Goal: Task Accomplishment & Management: Use online tool/utility

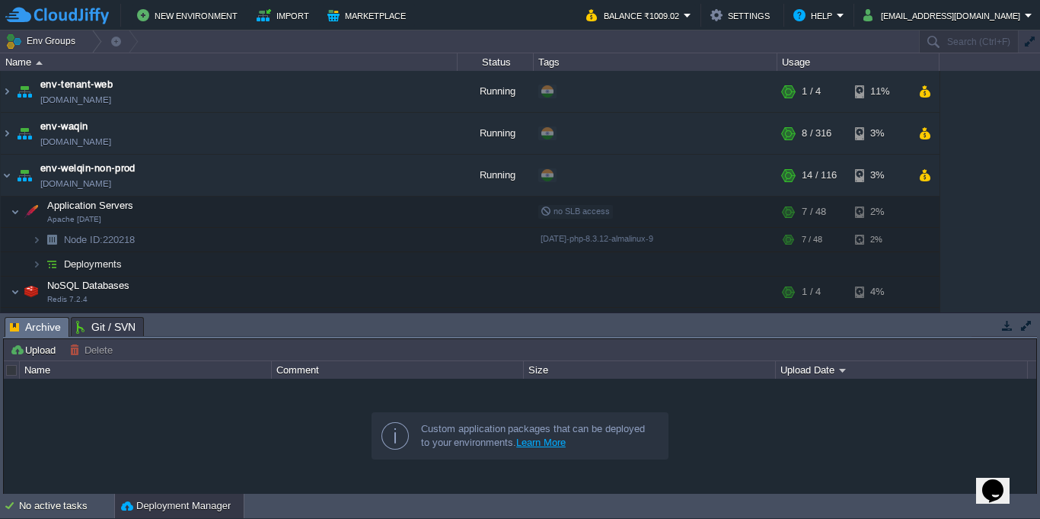
scroll to position [263, 0]
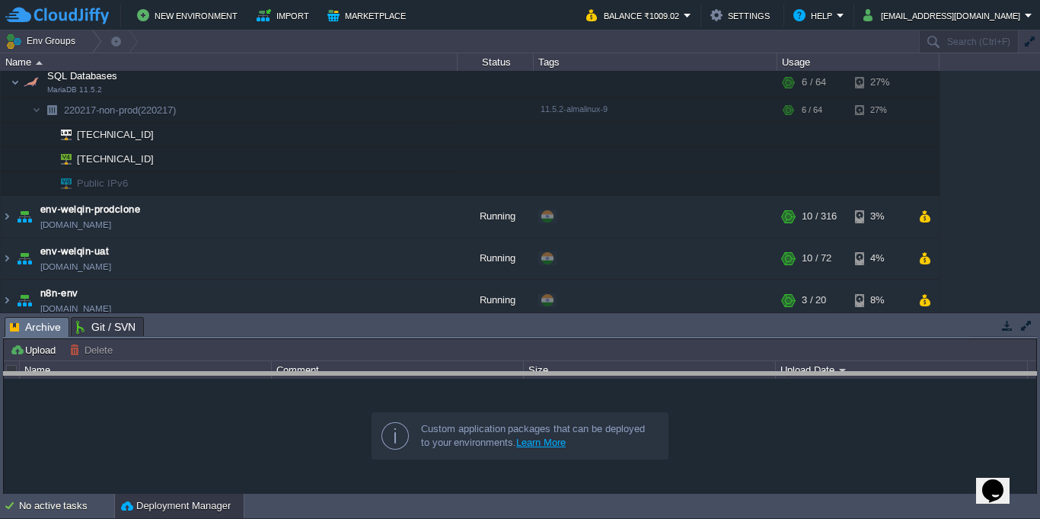
drag, startPoint x: 0, startPoint y: 0, endPoint x: 604, endPoint y: 455, distance: 756.5
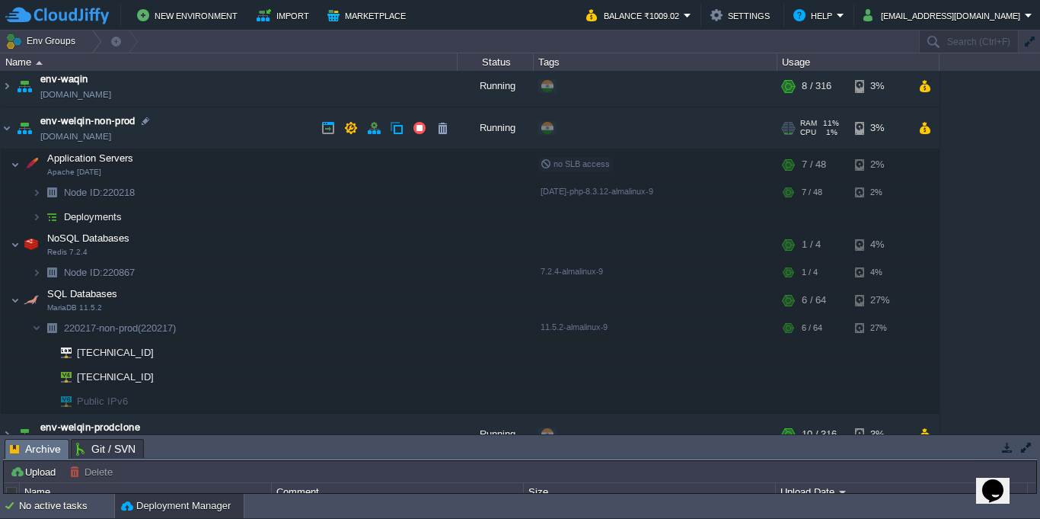
scroll to position [0, 0]
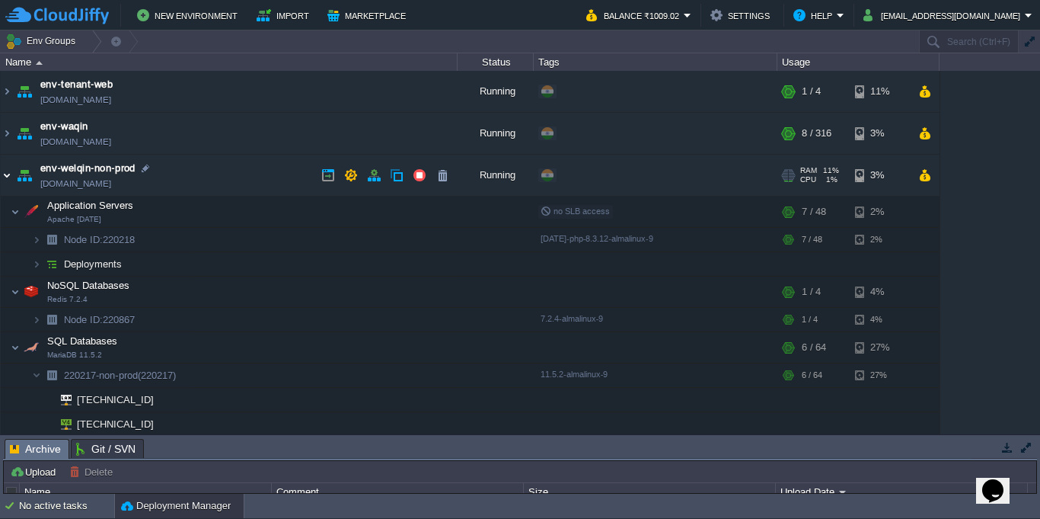
click at [6, 174] on img at bounding box center [7, 175] width 12 height 41
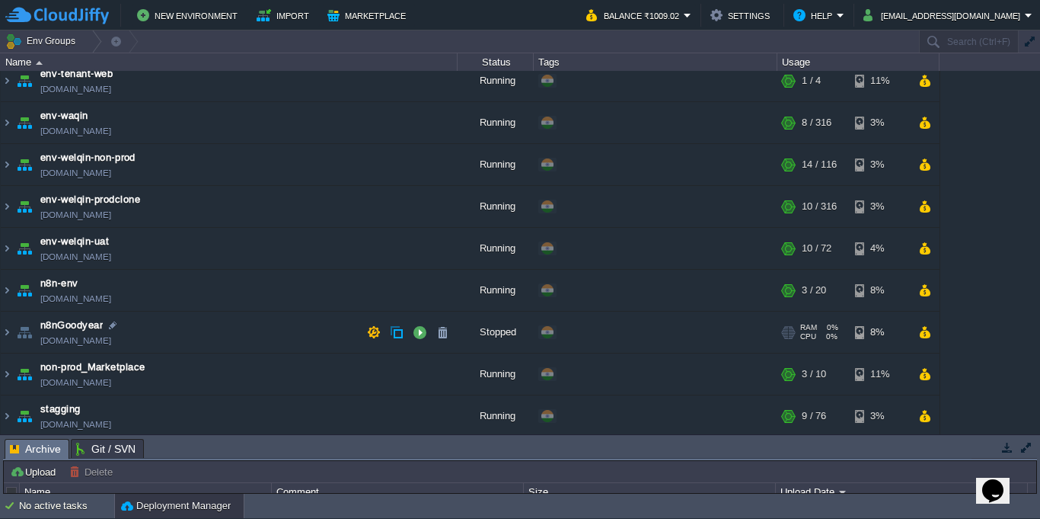
scroll to position [14, 0]
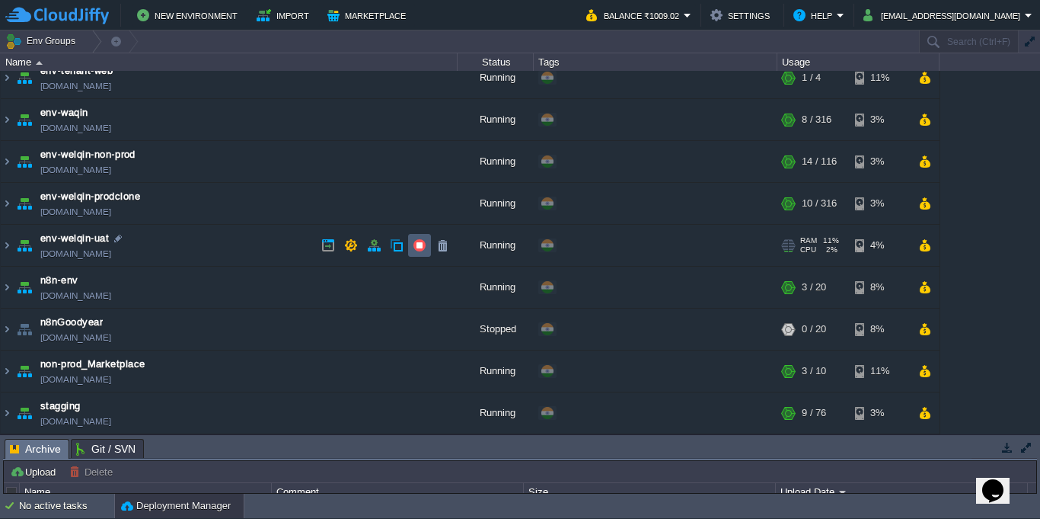
click at [417, 249] on button "button" at bounding box center [420, 245] width 14 height 14
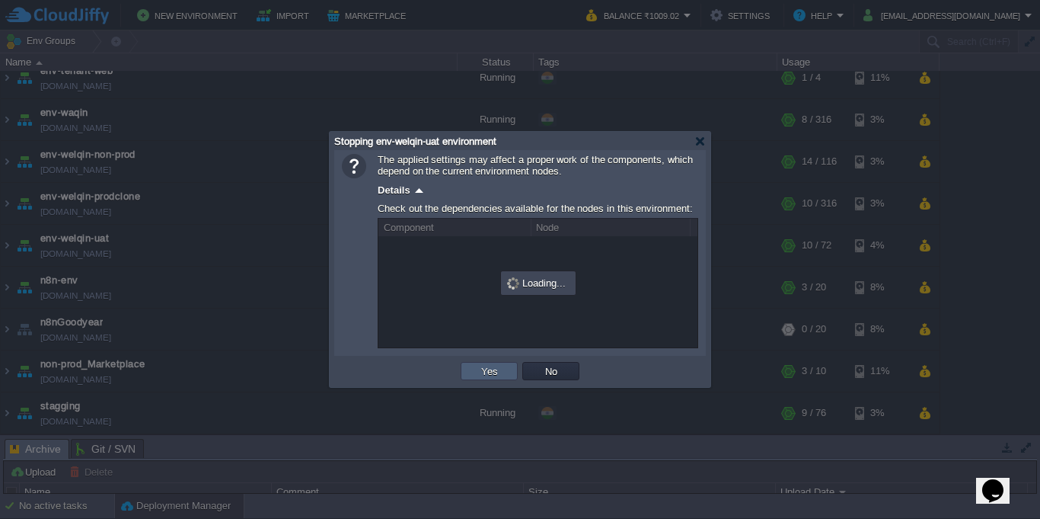
click at [494, 369] on button "Yes" at bounding box center [490, 371] width 26 height 14
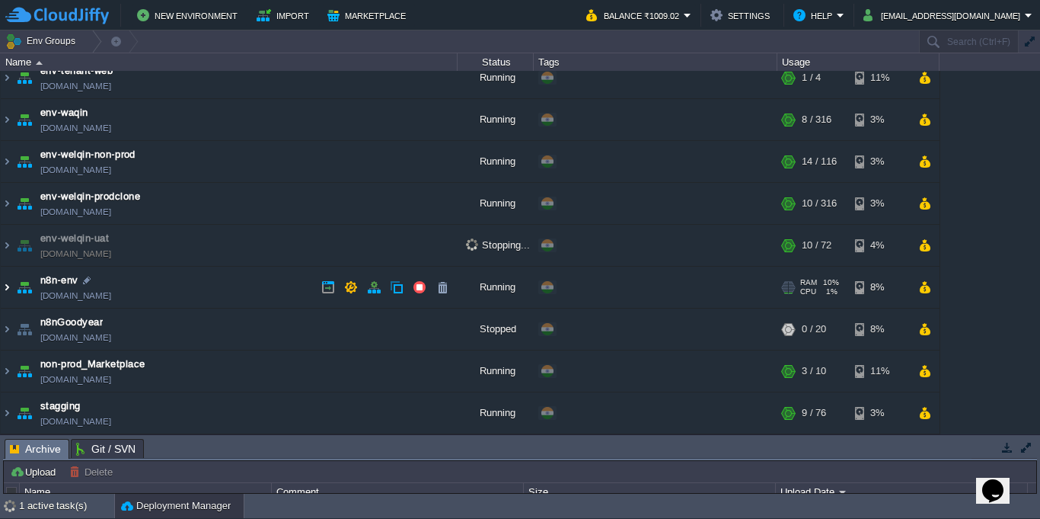
click at [8, 291] on img at bounding box center [7, 287] width 12 height 41
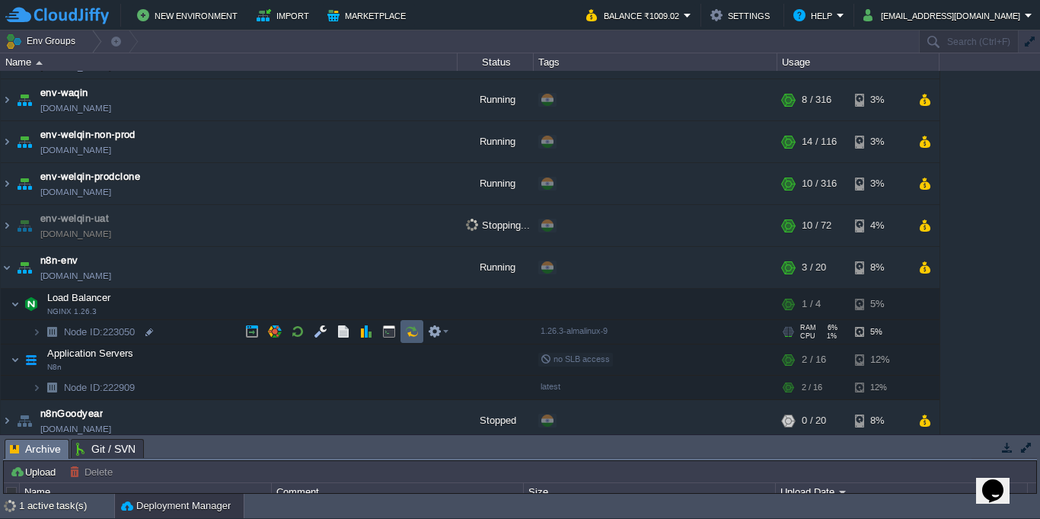
scroll to position [0, 0]
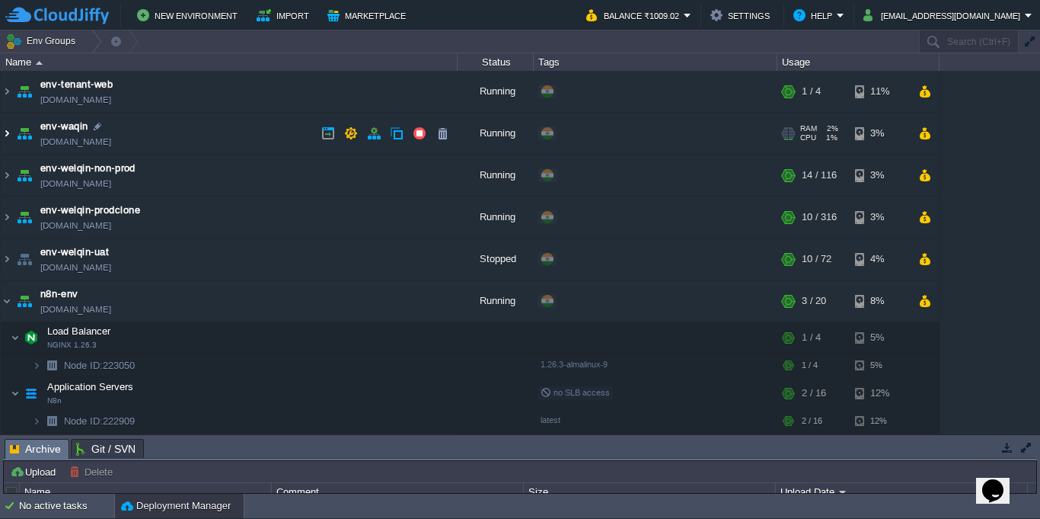
click at [5, 134] on img at bounding box center [7, 133] width 12 height 41
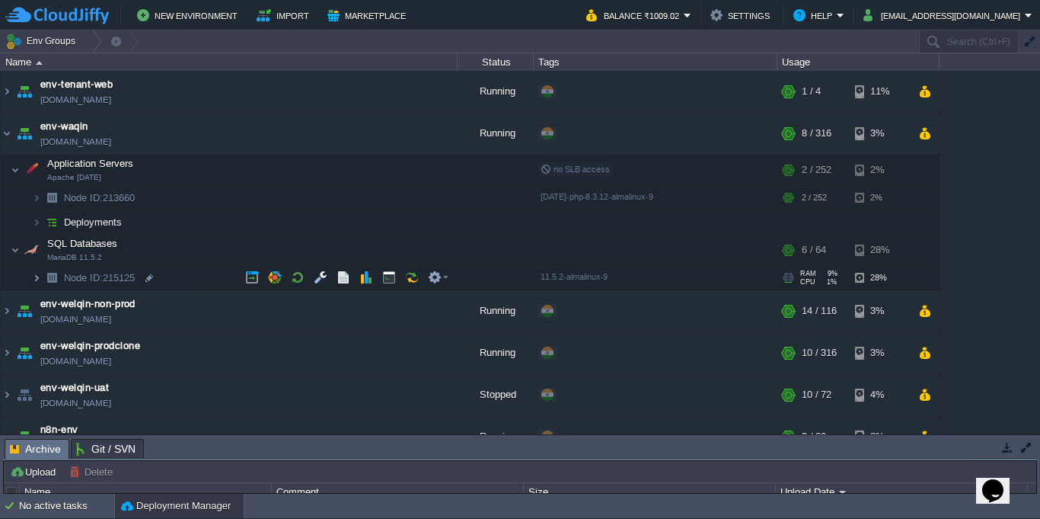
click at [33, 286] on img at bounding box center [36, 278] width 9 height 24
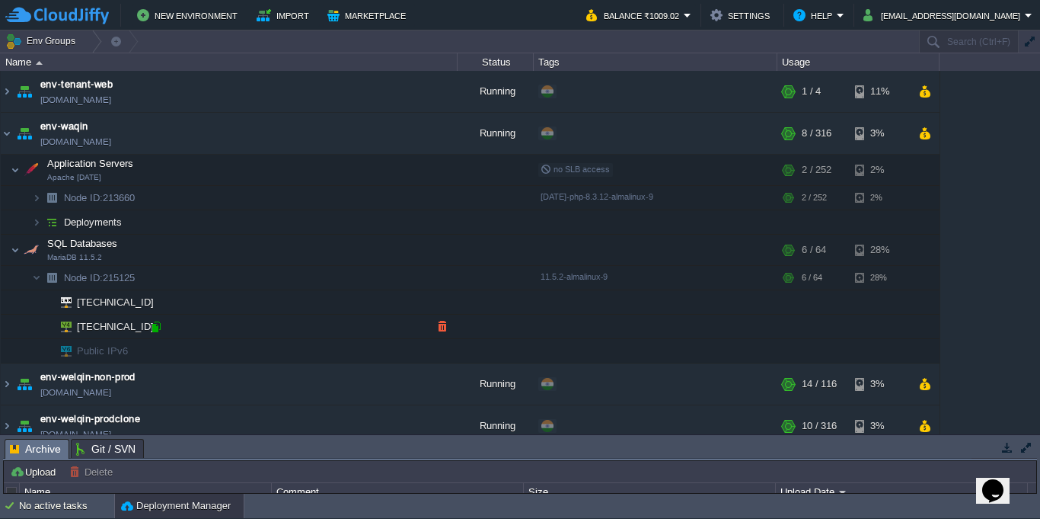
click at [157, 330] on div at bounding box center [156, 327] width 14 height 14
type input "[TECHNICAL_ID]"
click at [324, 170] on button "button" at bounding box center [321, 170] width 14 height 14
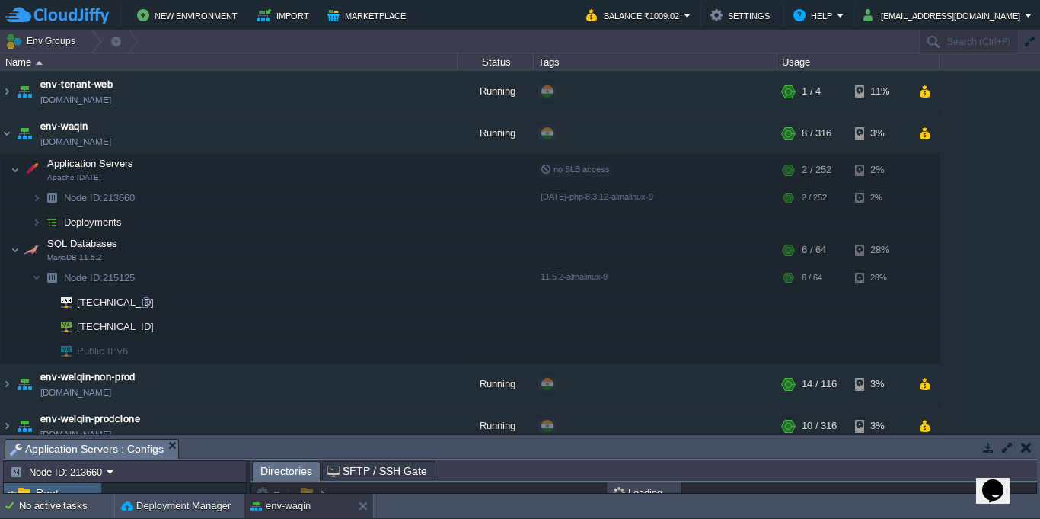
scroll to position [3, 0]
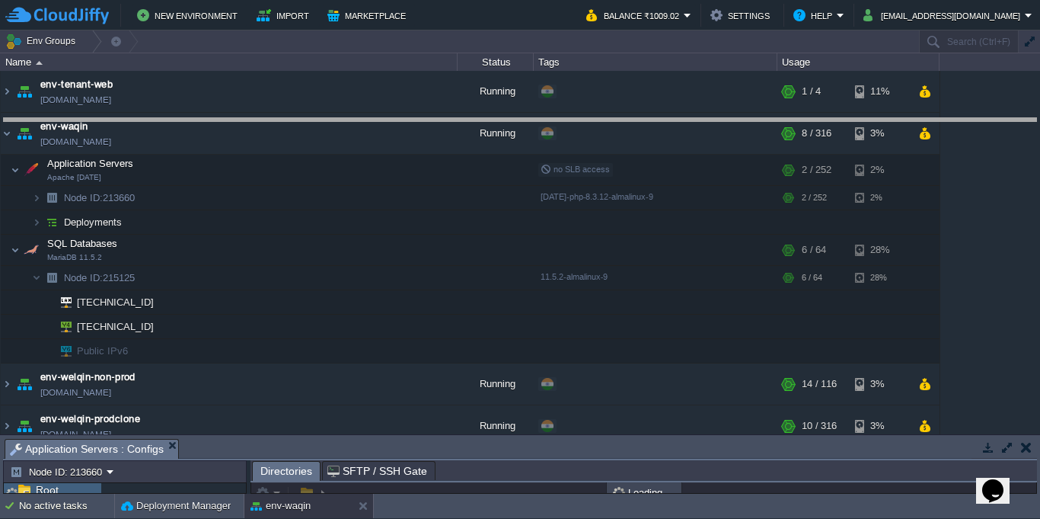
drag, startPoint x: 699, startPoint y: 454, endPoint x: 674, endPoint y: 113, distance: 341.4
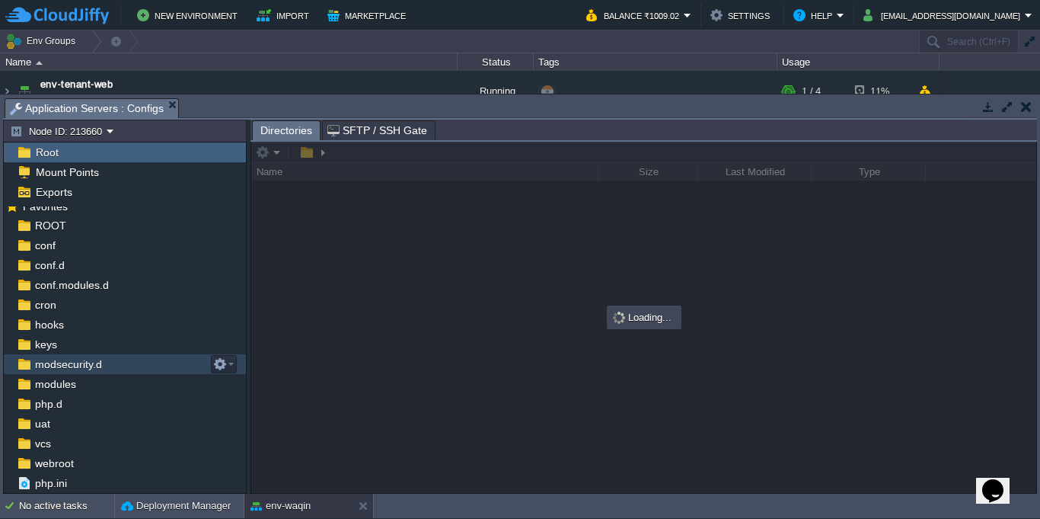
scroll to position [27, 0]
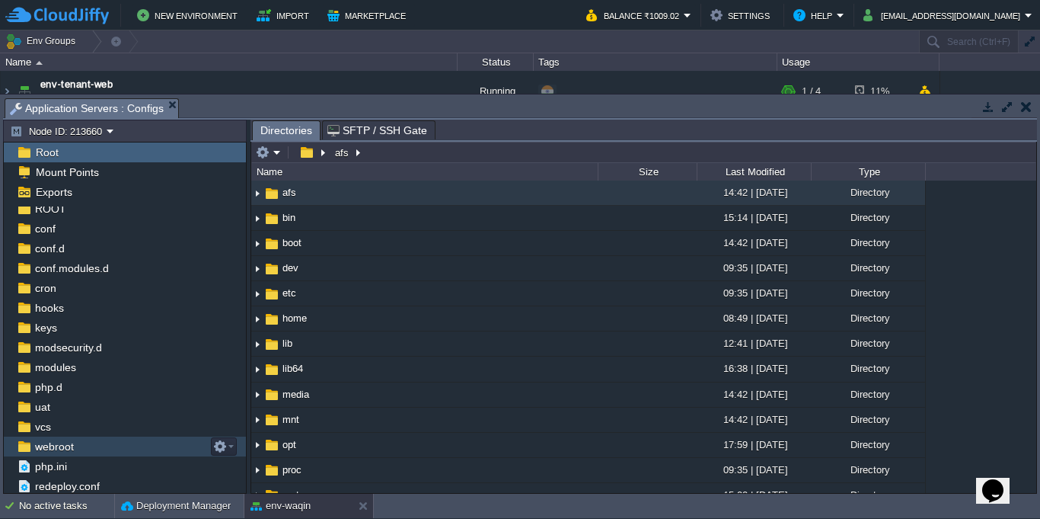
click at [94, 443] on div "webroot" at bounding box center [125, 446] width 242 height 20
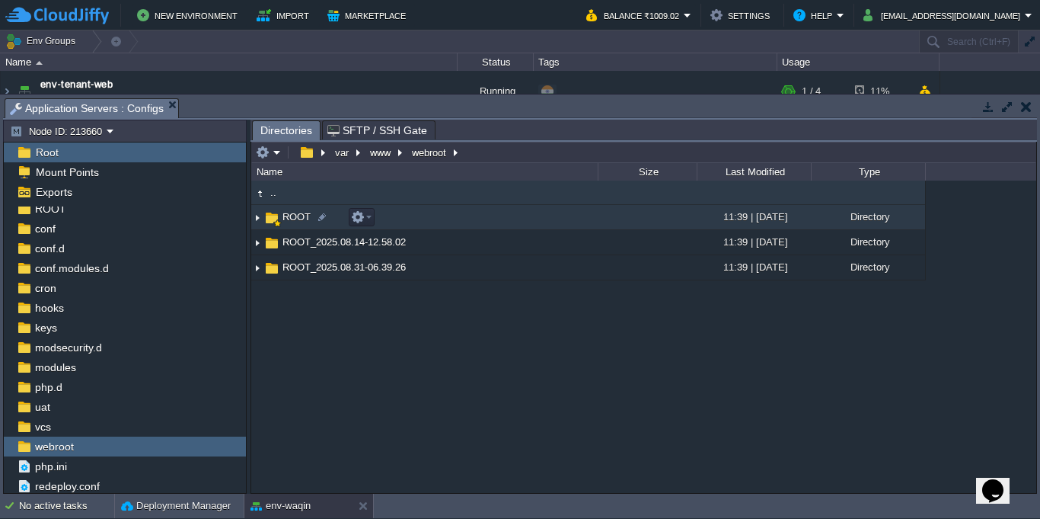
click at [289, 222] on span "ROOT" at bounding box center [296, 216] width 33 height 13
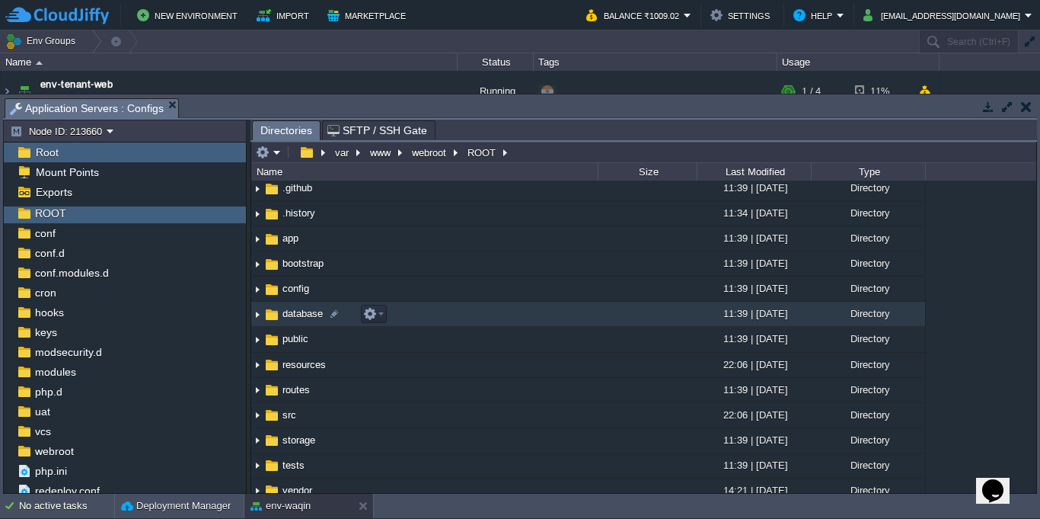
scroll to position [0, 0]
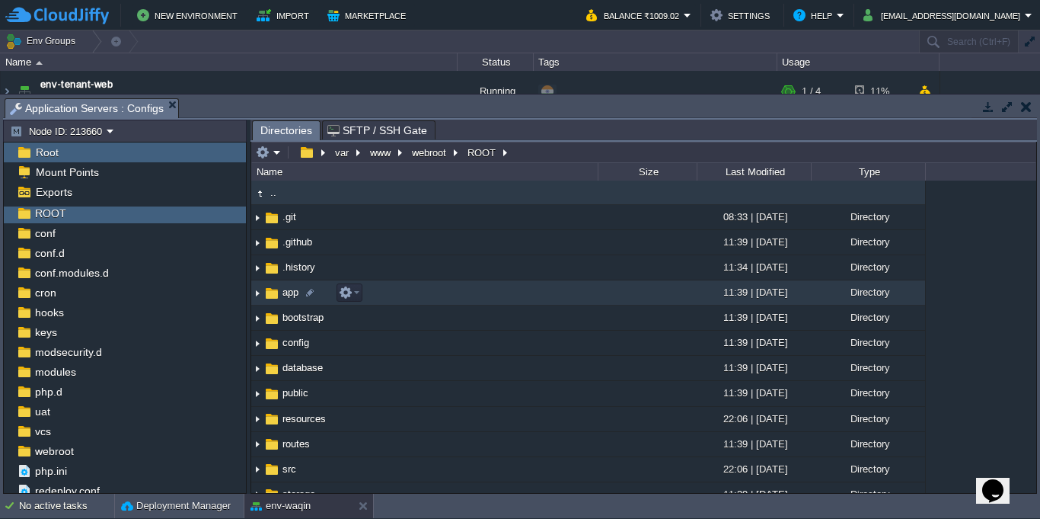
click at [259, 293] on img at bounding box center [257, 293] width 12 height 24
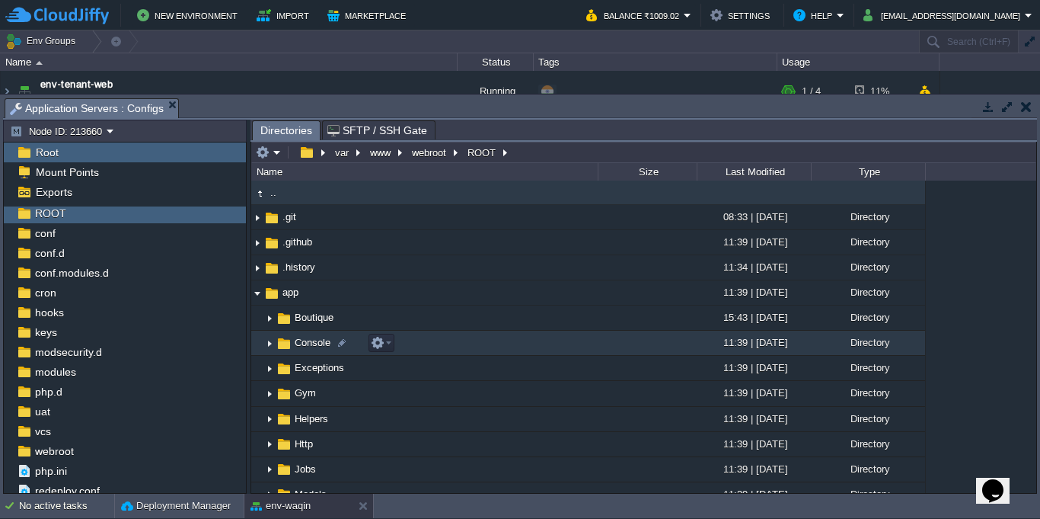
scroll to position [137, 0]
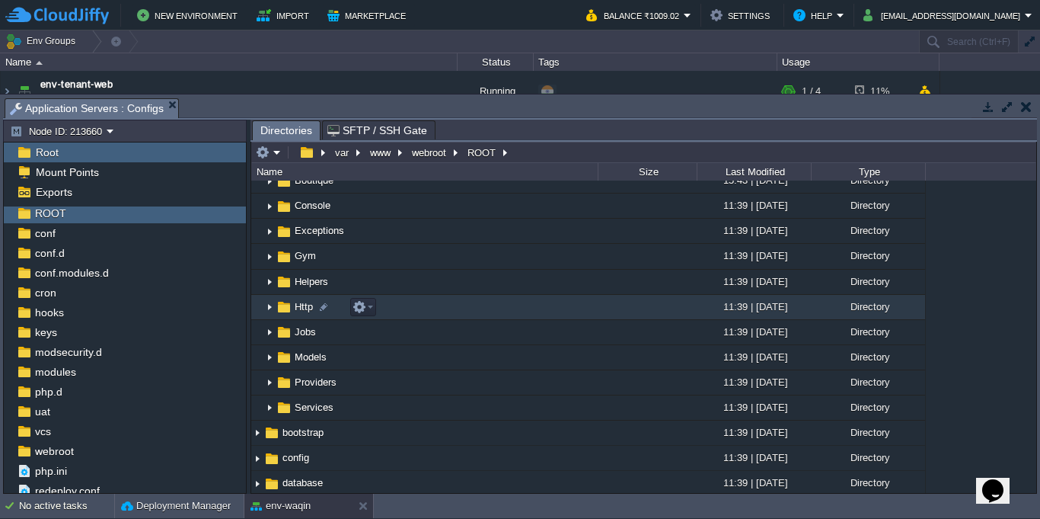
click at [276, 312] on img at bounding box center [284, 307] width 17 height 17
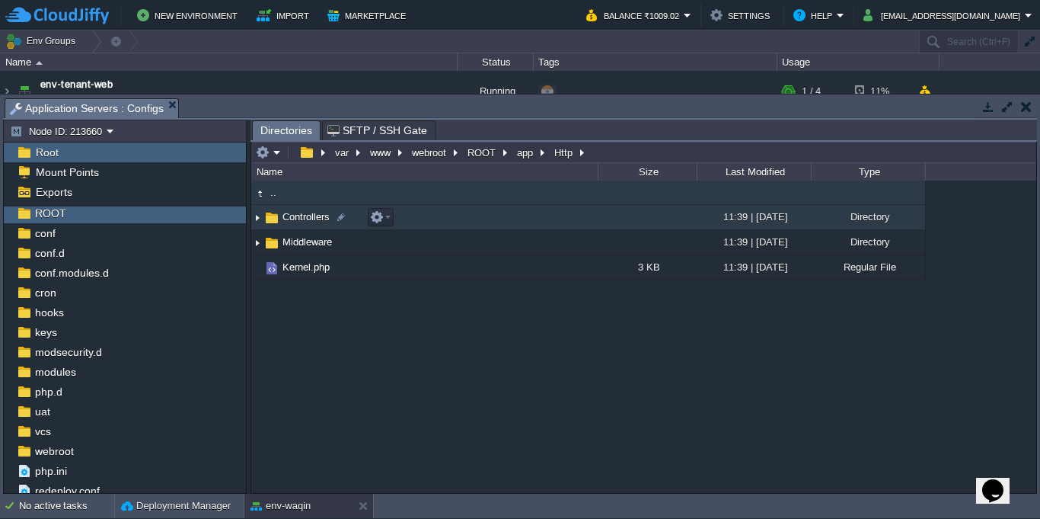
click at [318, 219] on span "Controllers" at bounding box center [306, 216] width 52 height 13
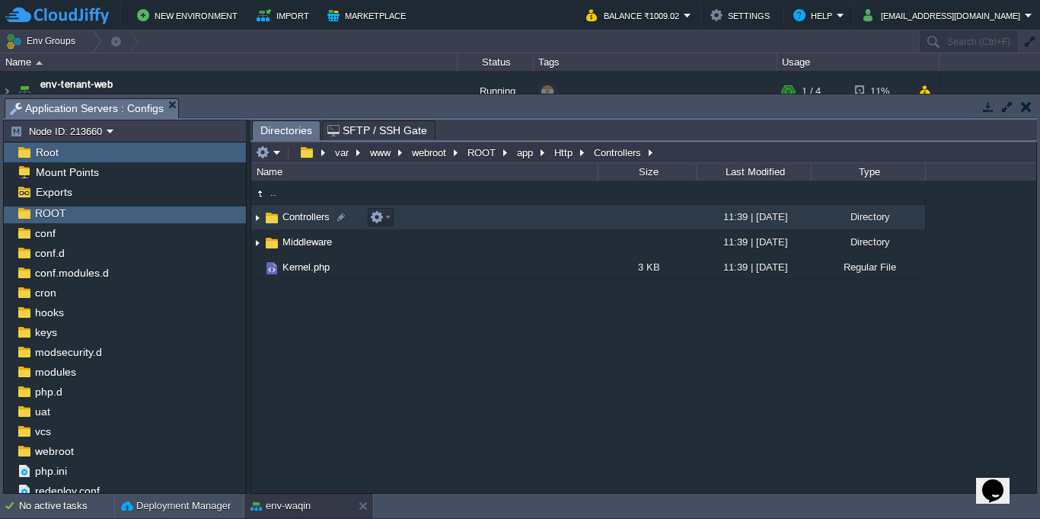
click at [318, 219] on span "Controllers" at bounding box center [306, 216] width 52 height 13
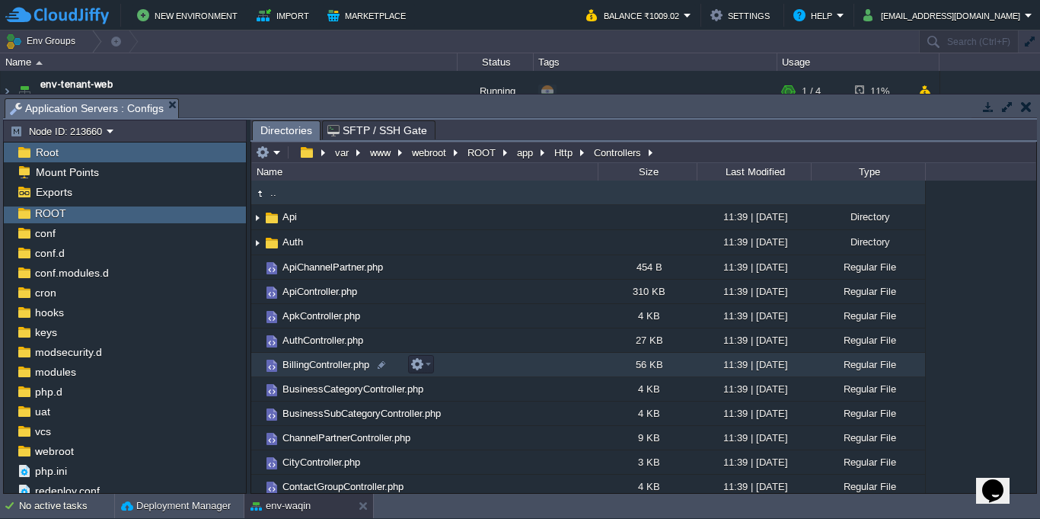
click at [456, 360] on td "BillingController.php" at bounding box center [424, 365] width 347 height 24
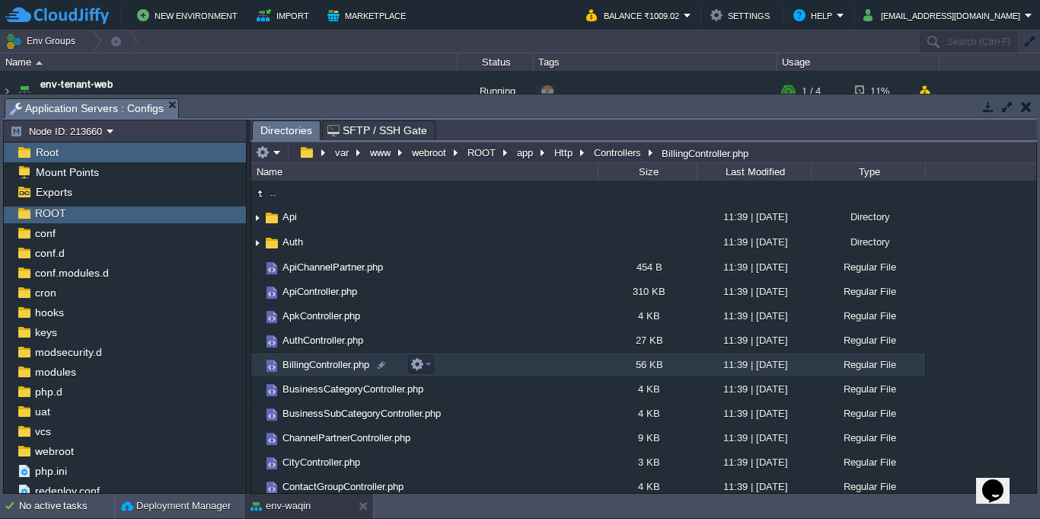
click at [456, 360] on td "BillingController.php" at bounding box center [424, 365] width 347 height 24
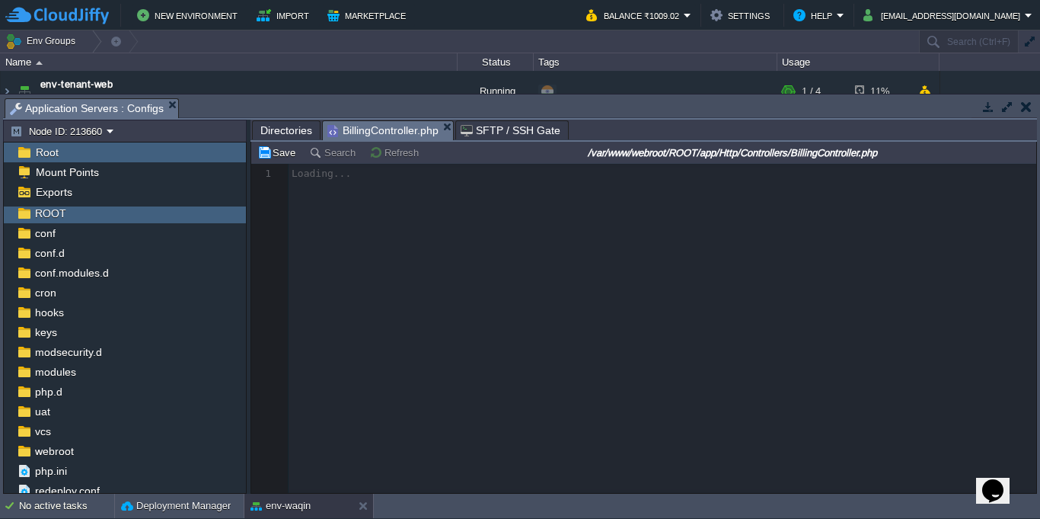
click at [282, 136] on span "Directories" at bounding box center [286, 130] width 52 height 18
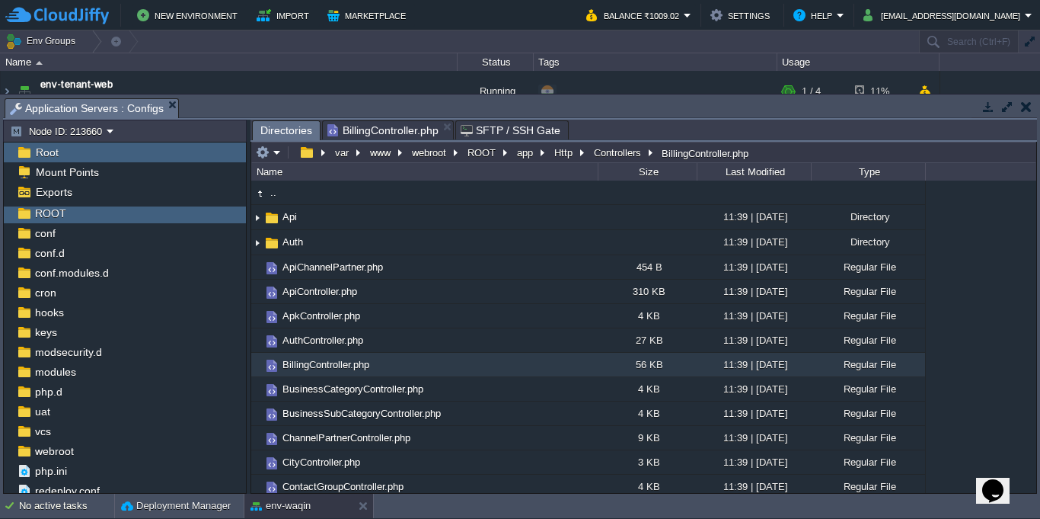
click at [379, 129] on span "BillingController.php" at bounding box center [383, 130] width 111 height 18
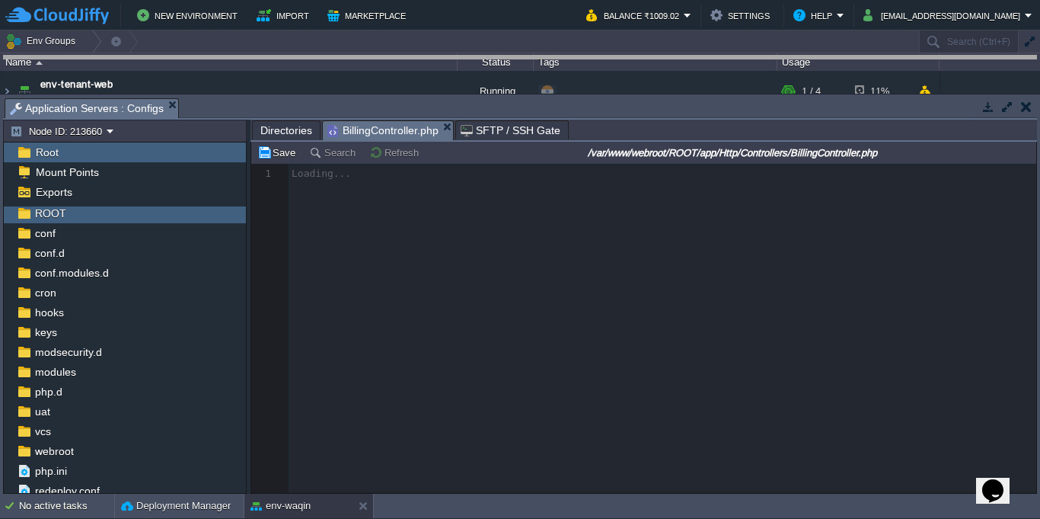
drag, startPoint x: 704, startPoint y: 117, endPoint x: 697, endPoint y: 34, distance: 83.3
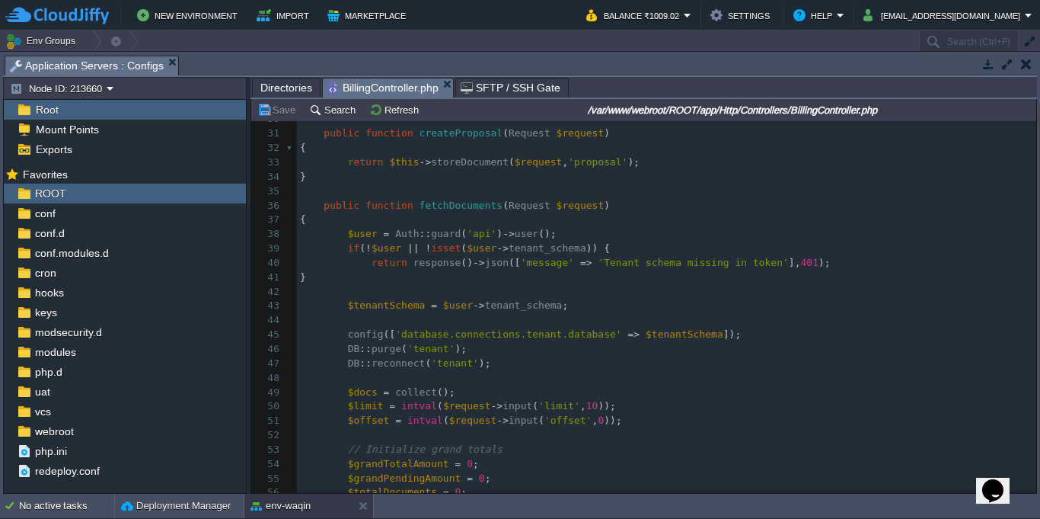
scroll to position [548, 0]
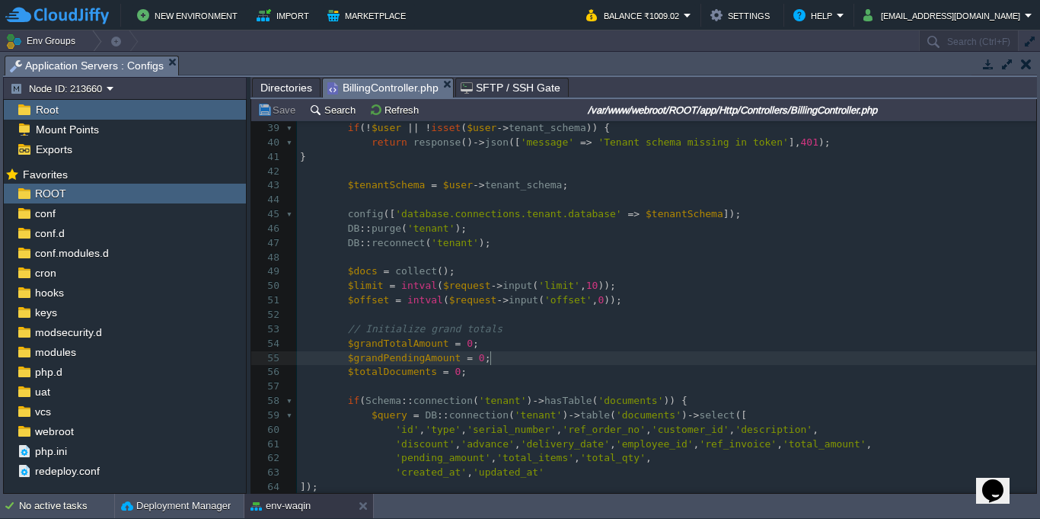
click at [547, 356] on pre "$grandPendingAmount = 0 ;" at bounding box center [667, 358] width 740 height 14
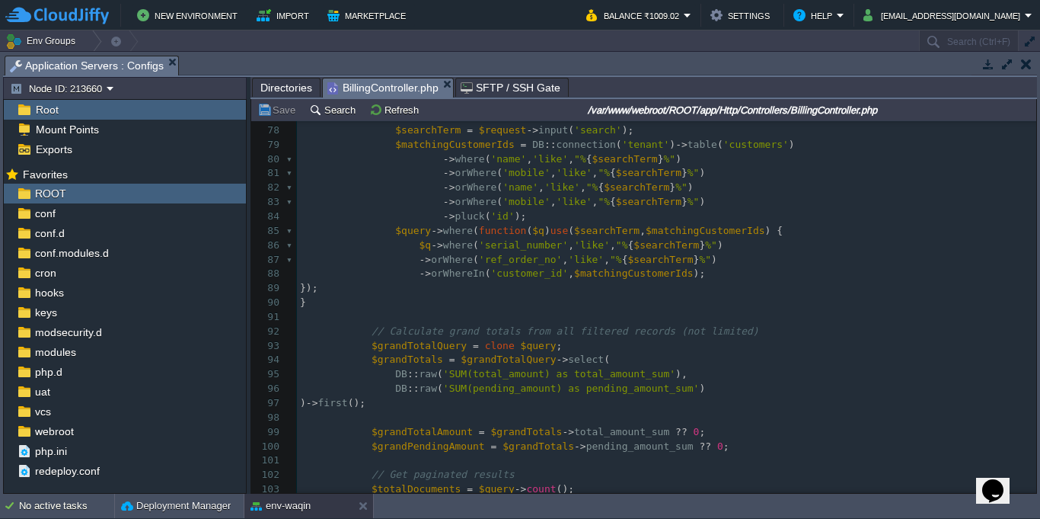
scroll to position [0, 0]
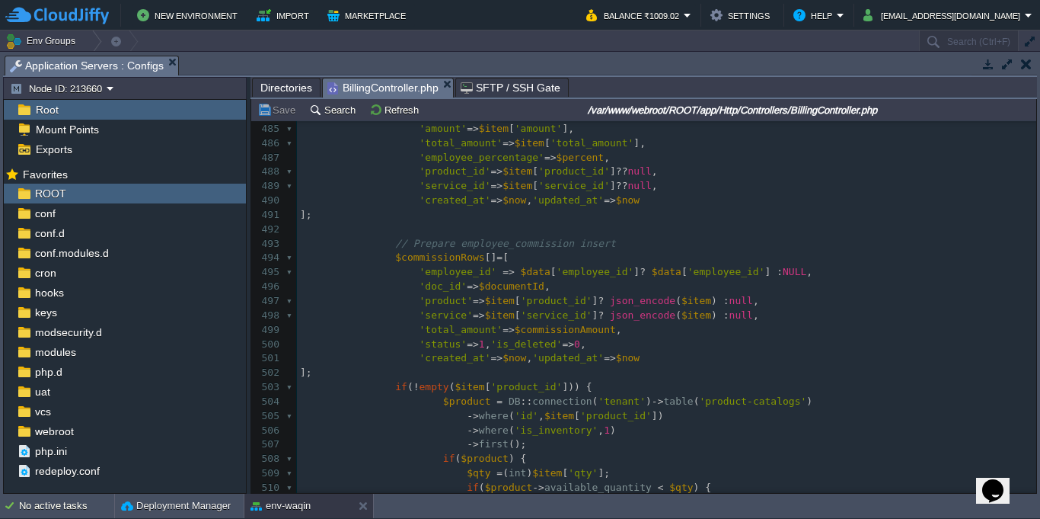
click at [648, 315] on div "1271 $grandPendingAmount = 0 ; 456 $imgData = base64_decode ( substr ( $base64 …" at bounding box center [667, 173] width 740 height 962
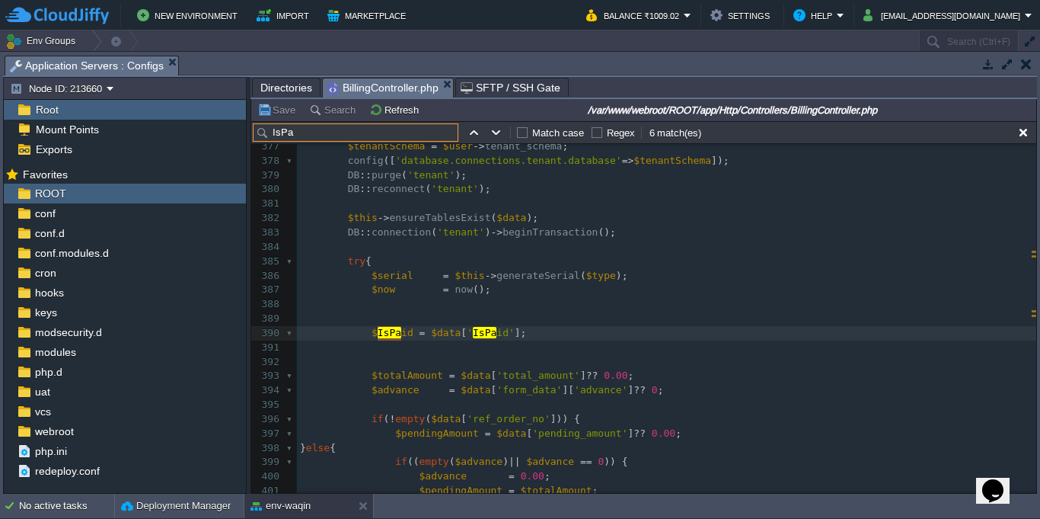
type input "IsPa"
type textarea "$data['IsPaid']"
drag, startPoint x: 429, startPoint y: 334, endPoint x: 523, endPoint y: 333, distance: 94.5
click at [399, 312] on pre at bounding box center [667, 319] width 740 height 14
type textarea "if9)"
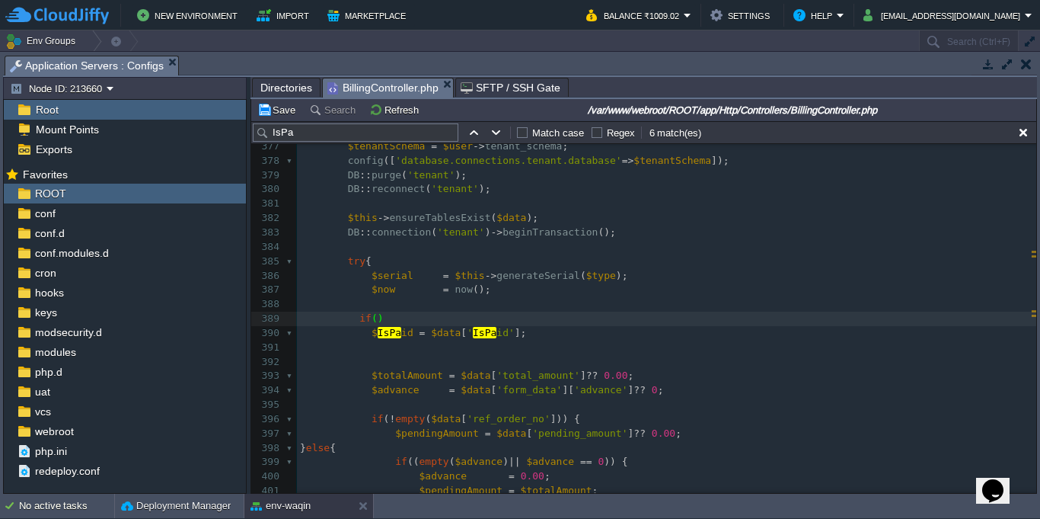
type textarea "(){"
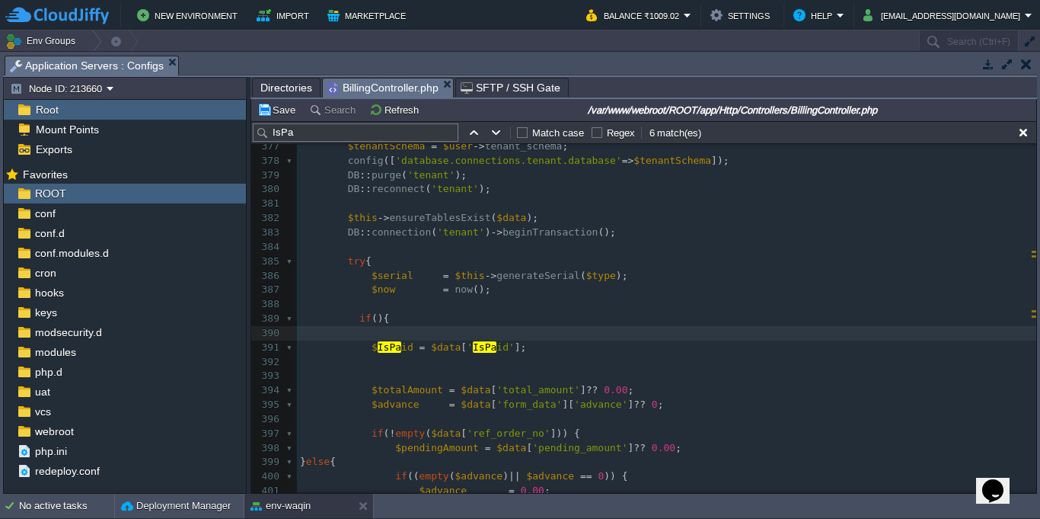
type textarea "}"
type textarea "isset()"
paste textarea
type textarea "$IsPaid = $data['IsPaid'];"
drag, startPoint x: 364, startPoint y: 348, endPoint x: 552, endPoint y: 352, distance: 188.2
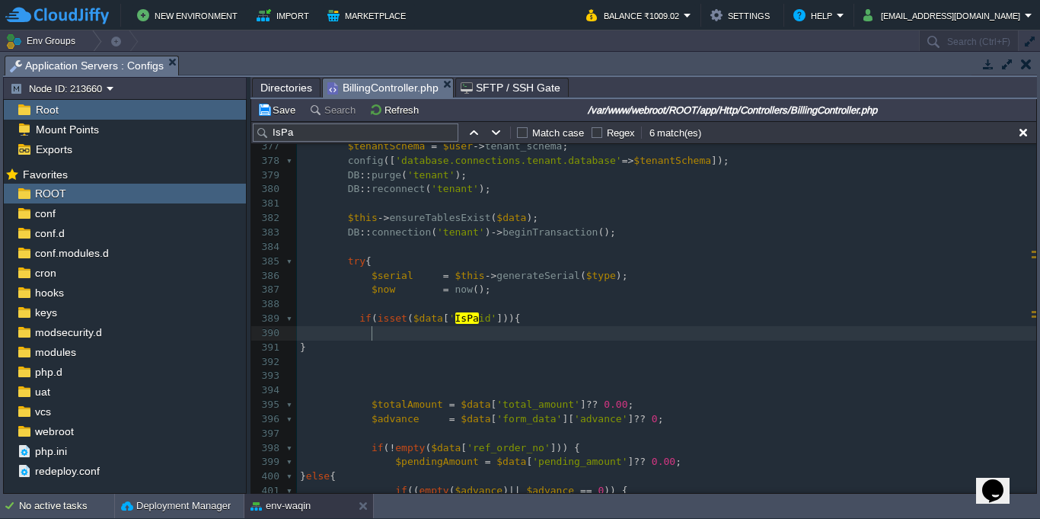
paste textarea "$"
type textarea "$IsPaid"
drag, startPoint x: 379, startPoint y: 337, endPoint x: 420, endPoint y: 340, distance: 41.2
click at [408, 308] on pre at bounding box center [667, 304] width 740 height 14
paste textarea
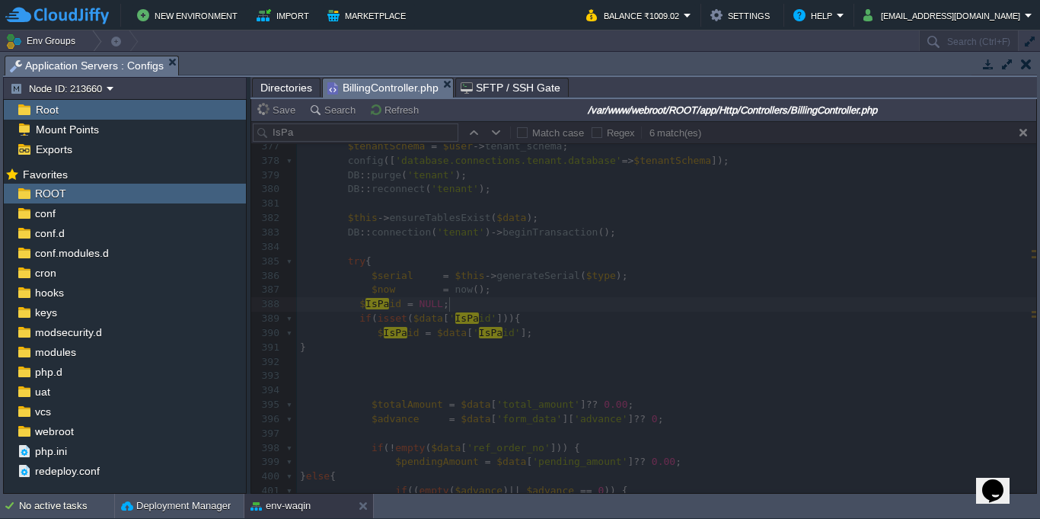
type textarea "= NULL;"
click at [564, 326] on div at bounding box center [643, 307] width 785 height 372
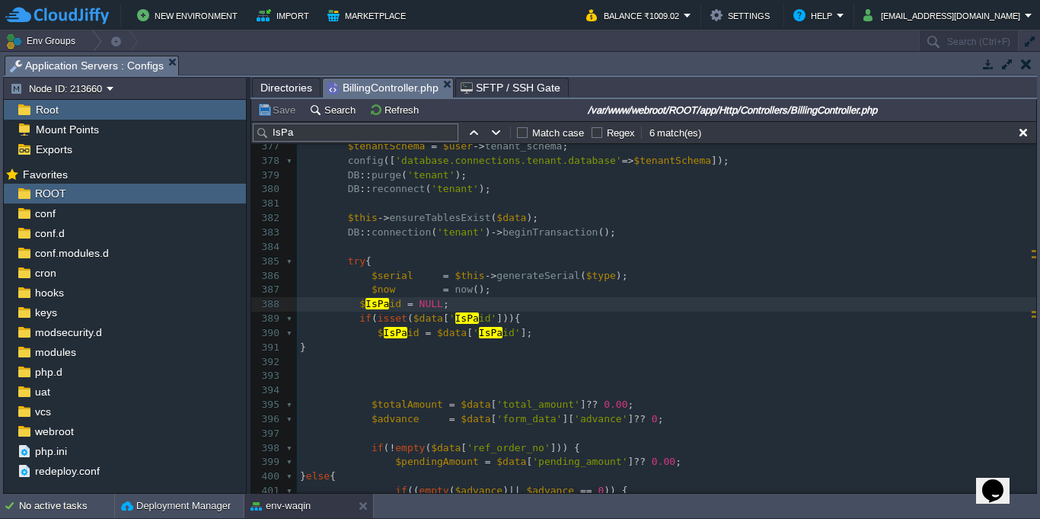
click at [486, 331] on div "xxxxxxxxxx $attachments = $connection -> table ( 'newattachments' ) -> where ( …" at bounding box center [667, 326] width 740 height 948
type textarea "IsPaid"
type input "IsPaid"
click at [502, 139] on button "button" at bounding box center [497, 133] width 14 height 14
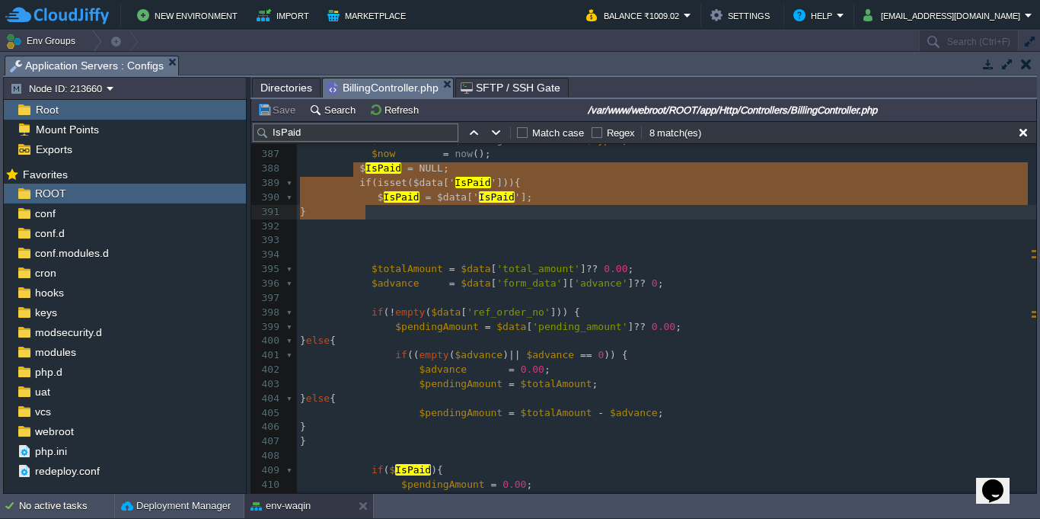
drag, startPoint x: 355, startPoint y: 171, endPoint x: 375, endPoint y: 207, distance: 41.6
click at [500, 135] on button "button" at bounding box center [497, 133] width 14 height 14
type textarea "IsPaid"
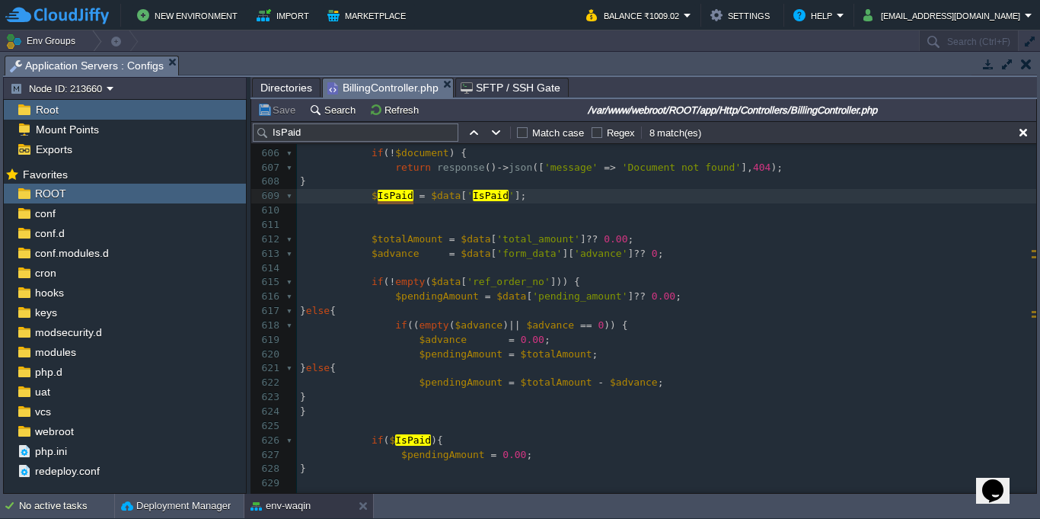
type textarea "$IsPaid = $data['IsPaid'];"
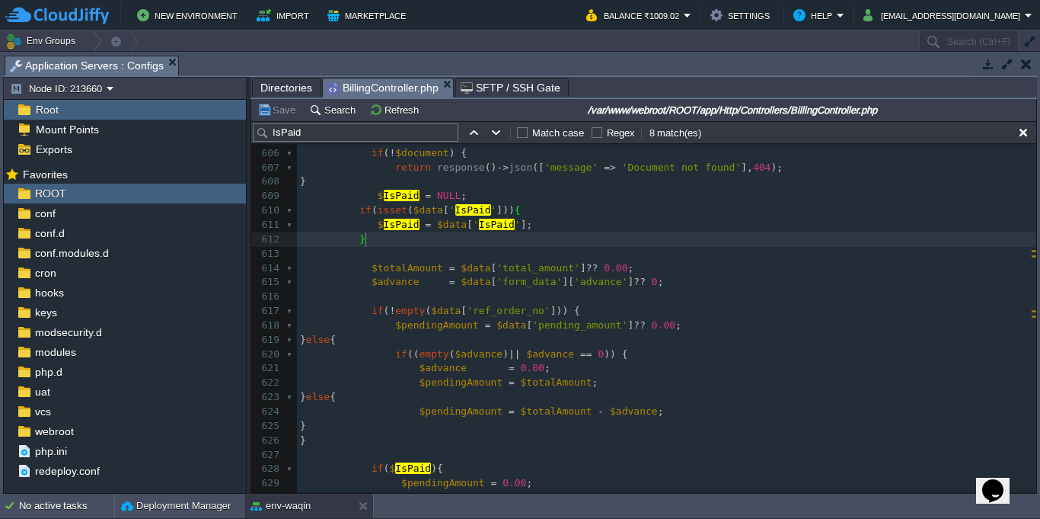
click at [541, 248] on pre "​" at bounding box center [667, 254] width 740 height 14
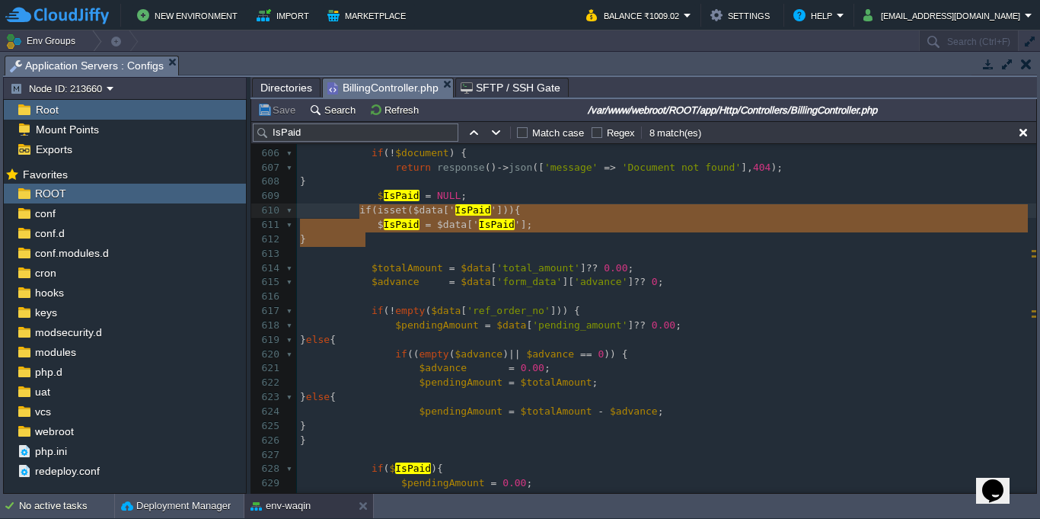
drag, startPoint x: 369, startPoint y: 245, endPoint x: 363, endPoint y: 222, distance: 24.6
type textarea "if(isset($data['IsPaid'])){ $IsPaid = $data['IsPaid']; }"
click at [379, 196] on div "xxxxxxxxxx $attachments = $connection -> table ( 'newattachments' ) -> where ( …" at bounding box center [667, 326] width 740 height 675
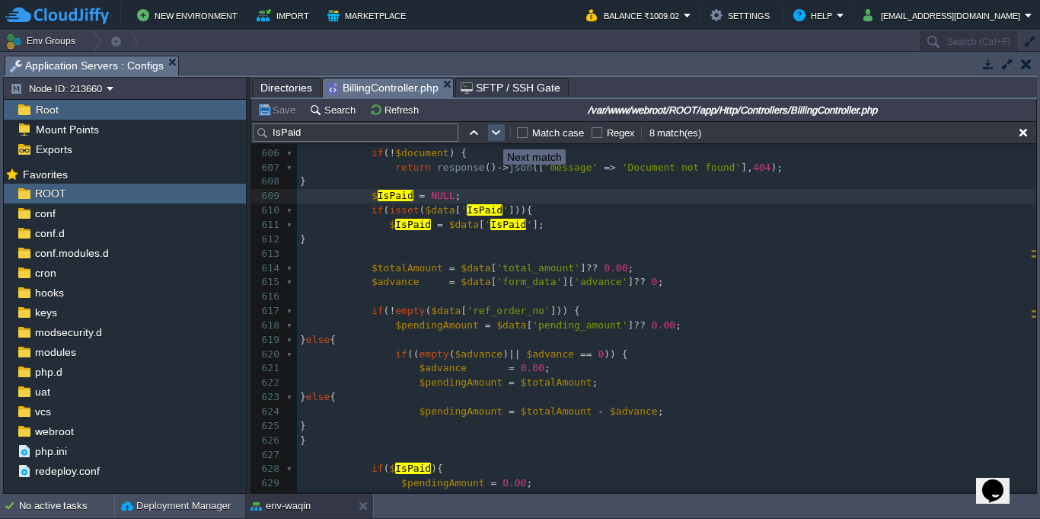
click at [492, 136] on button "button" at bounding box center [497, 133] width 14 height 14
type textarea "IsPaid"
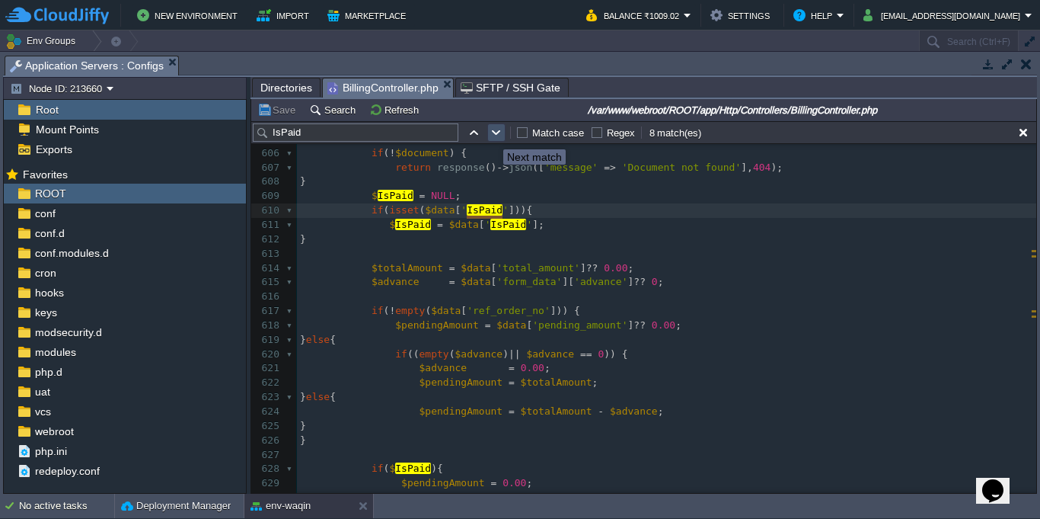
click at [492, 136] on button "button" at bounding box center [497, 133] width 14 height 14
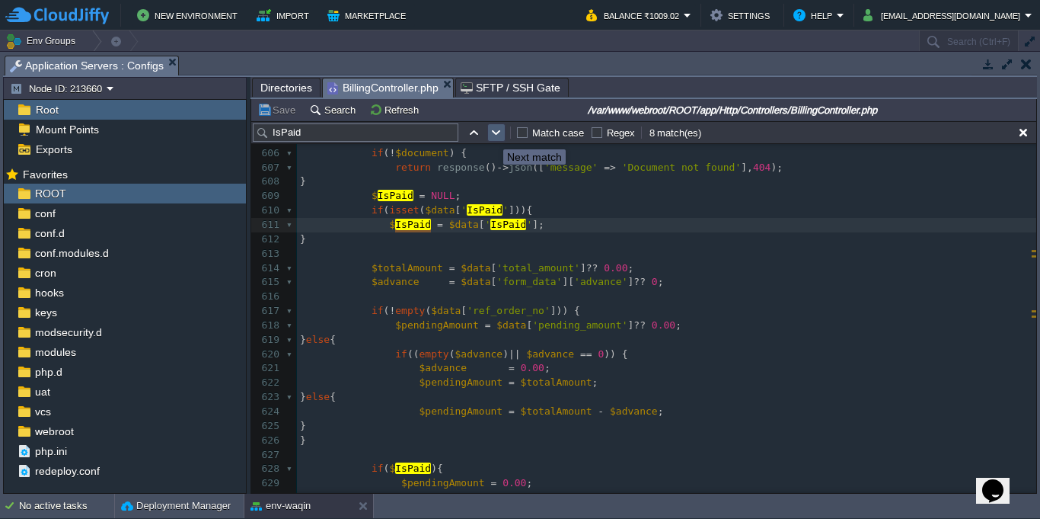
click at [493, 136] on button "button" at bounding box center [497, 133] width 14 height 14
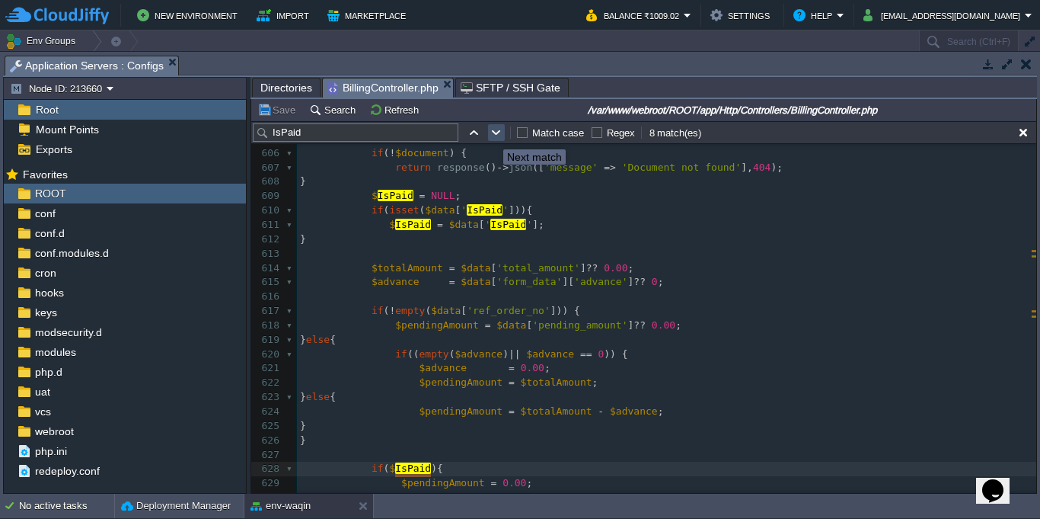
click at [493, 136] on button "button" at bounding box center [497, 133] width 14 height 14
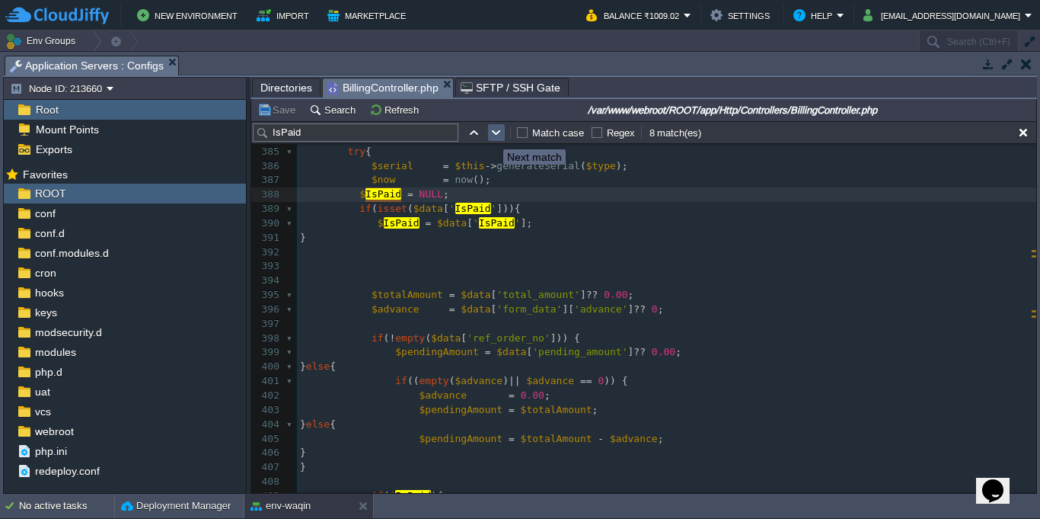
click at [493, 136] on button "button" at bounding box center [497, 133] width 14 height 14
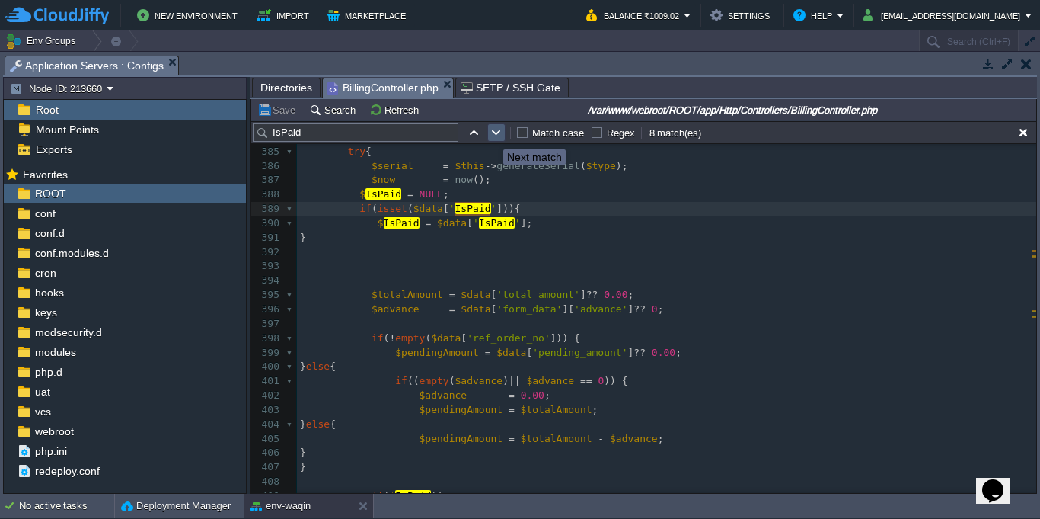
click at [493, 136] on button "button" at bounding box center [497, 133] width 14 height 14
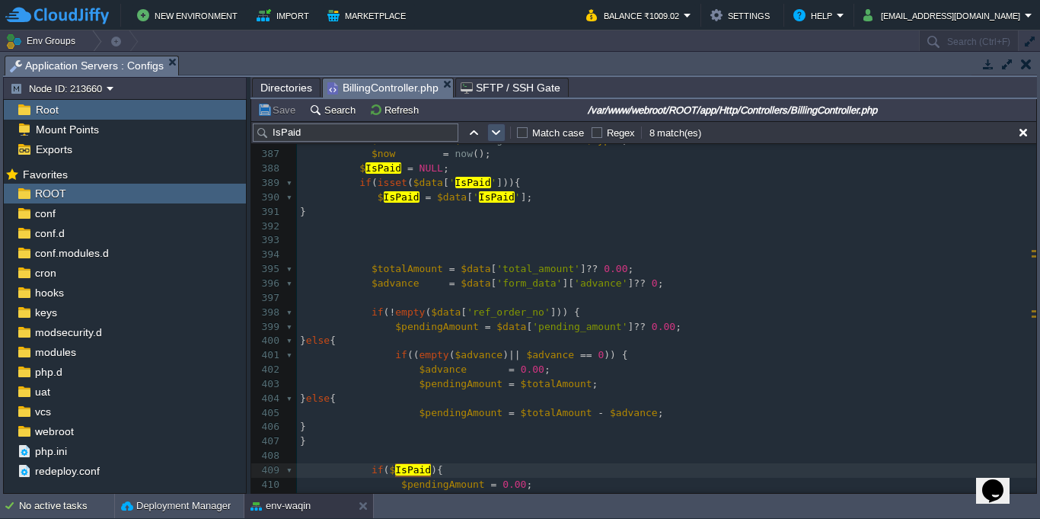
click at [493, 136] on button "button" at bounding box center [497, 133] width 14 height 14
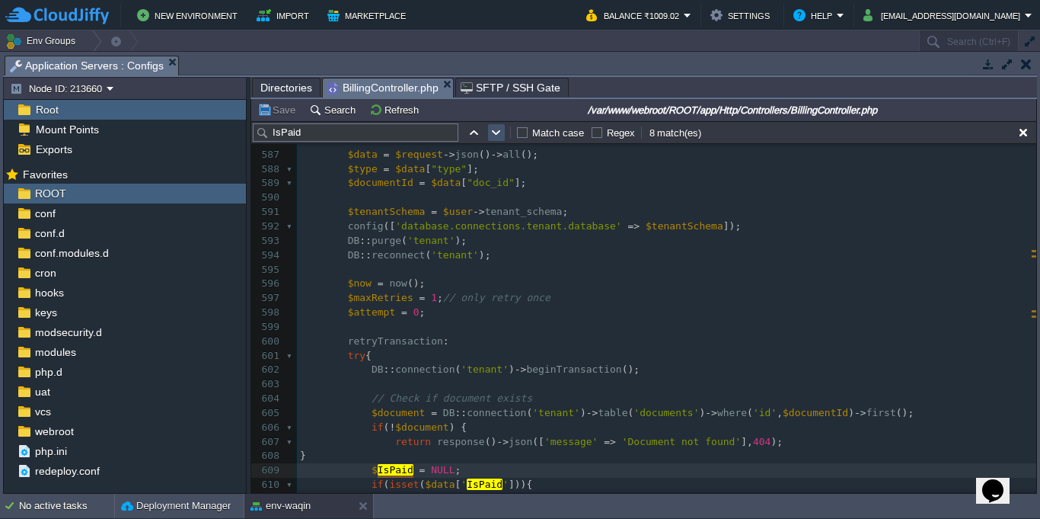
click at [493, 136] on button "button" at bounding box center [497, 133] width 14 height 14
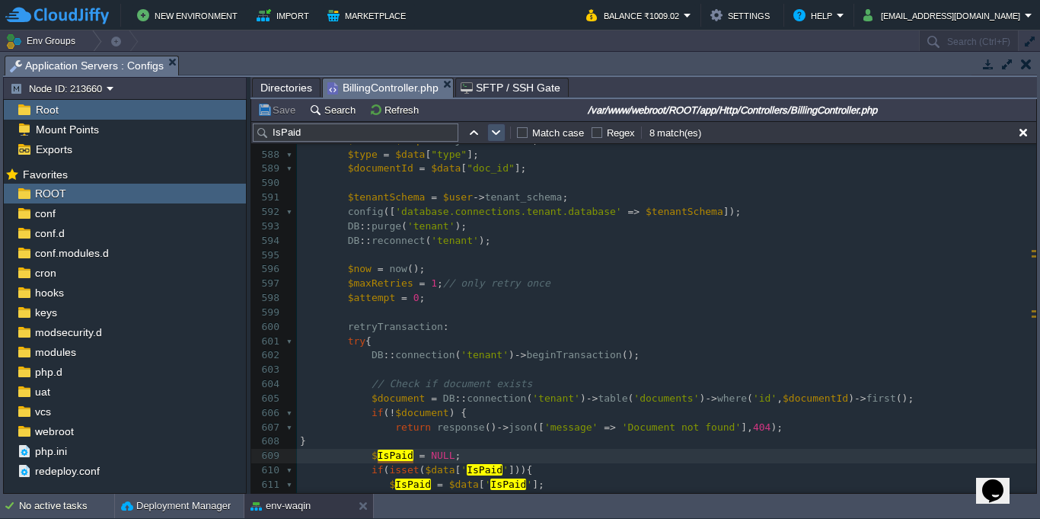
scroll to position [8468, 0]
click at [493, 136] on button "button" at bounding box center [497, 133] width 14 height 14
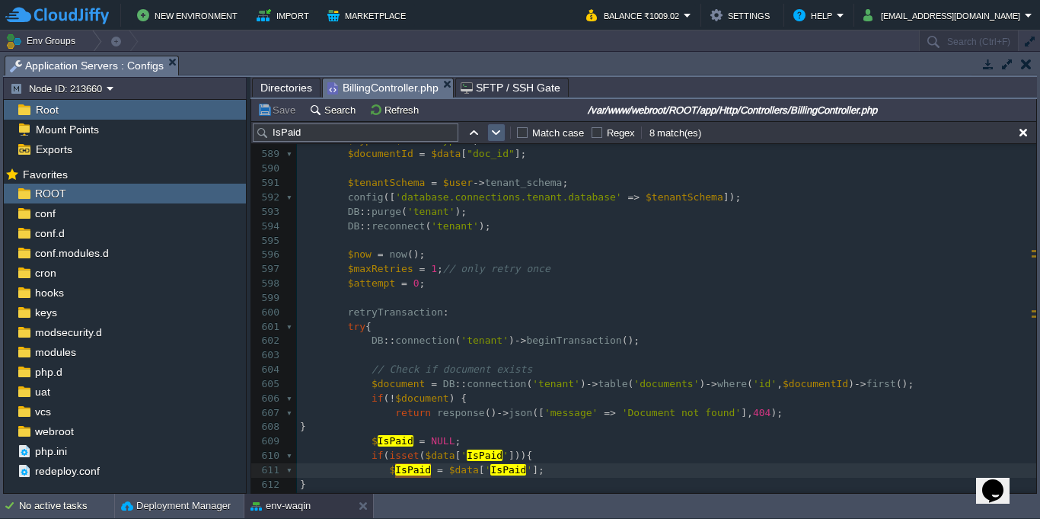
click at [493, 136] on button "button" at bounding box center [497, 133] width 14 height 14
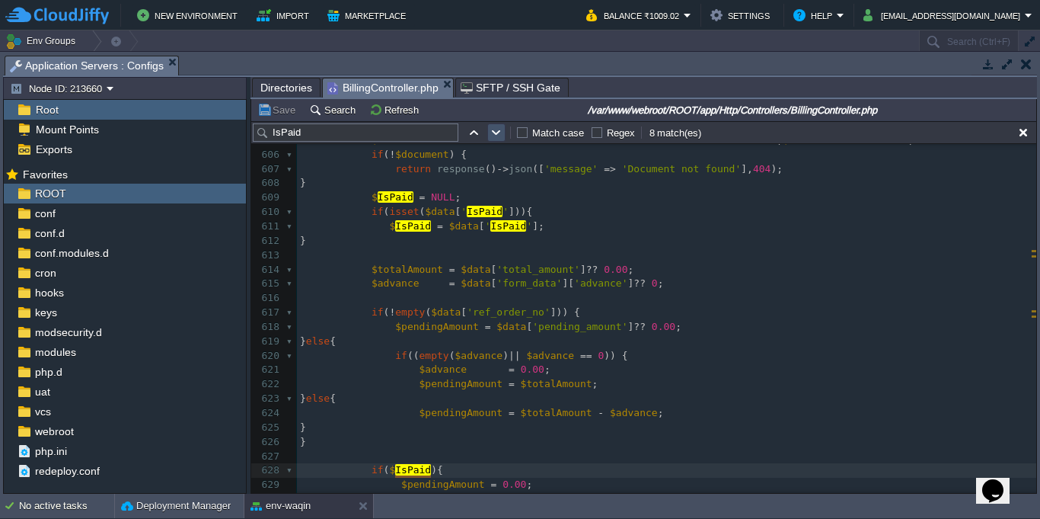
click at [493, 136] on button "button" at bounding box center [497, 133] width 14 height 14
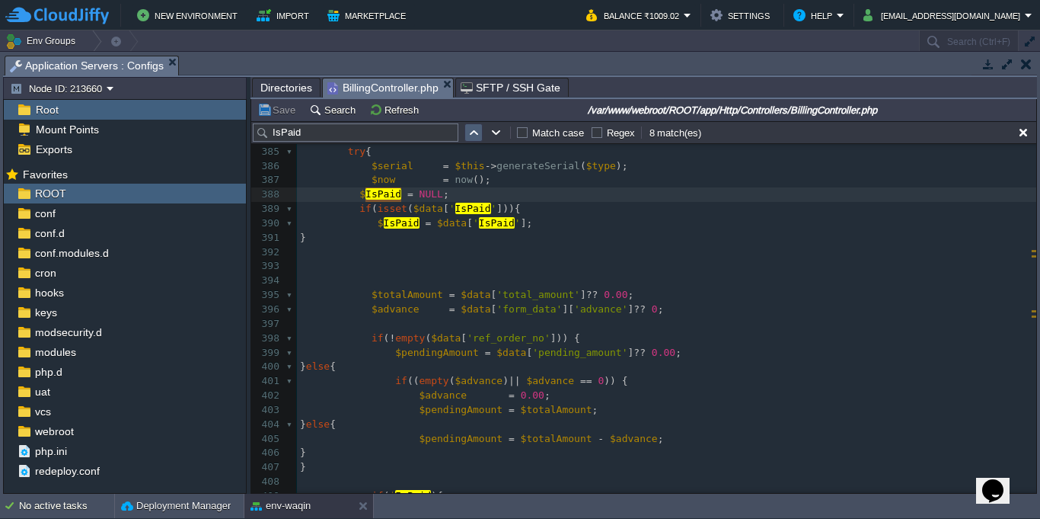
click at [476, 135] on button "button" at bounding box center [474, 133] width 14 height 14
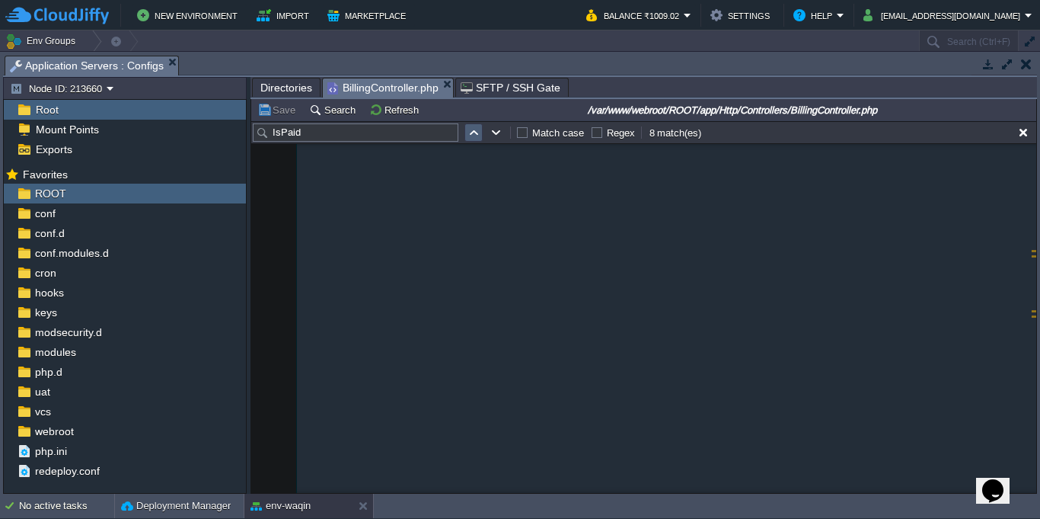
scroll to position [8726, 0]
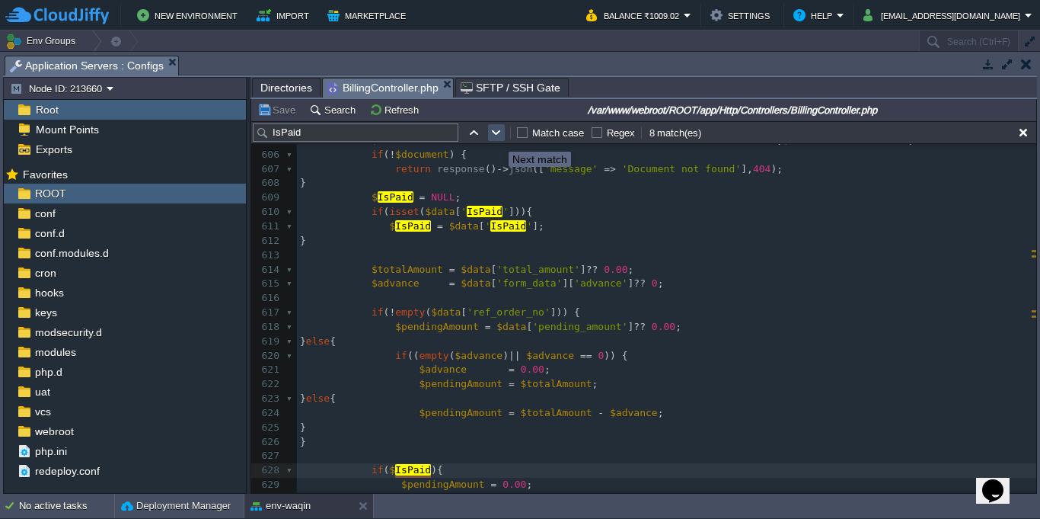
click at [499, 136] on button "button" at bounding box center [497, 133] width 14 height 14
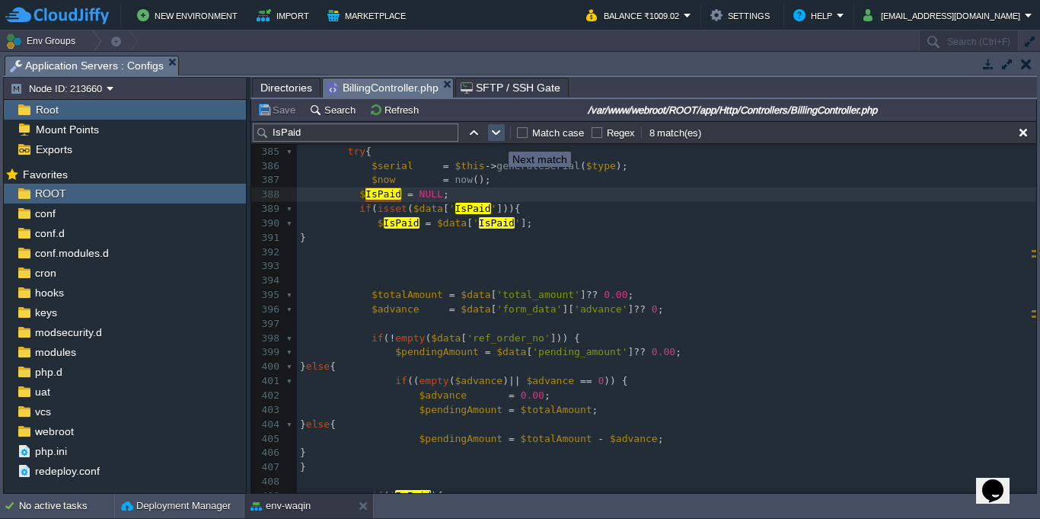
click at [499, 136] on button "button" at bounding box center [497, 133] width 14 height 14
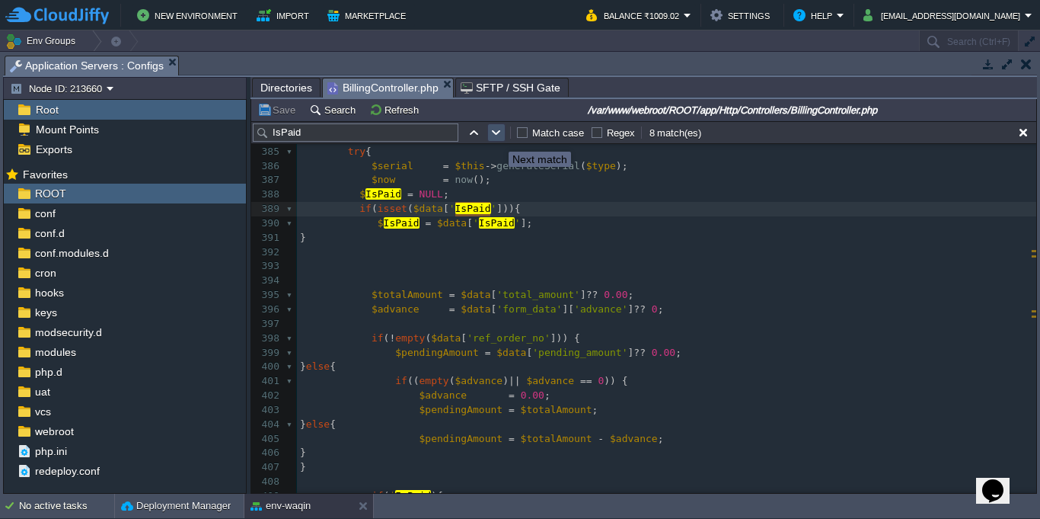
click at [499, 136] on button "button" at bounding box center [497, 133] width 14 height 14
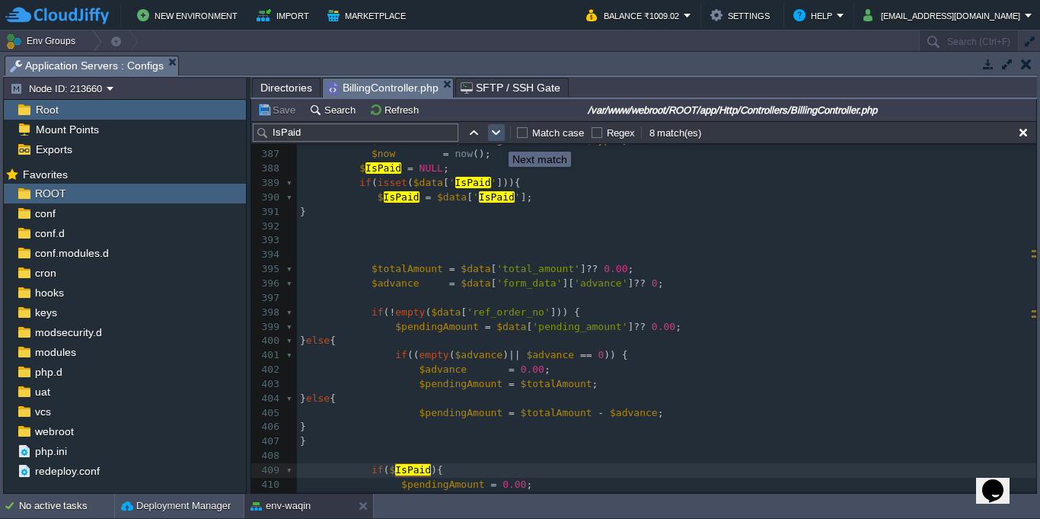
click at [499, 136] on button "button" at bounding box center [497, 133] width 14 height 14
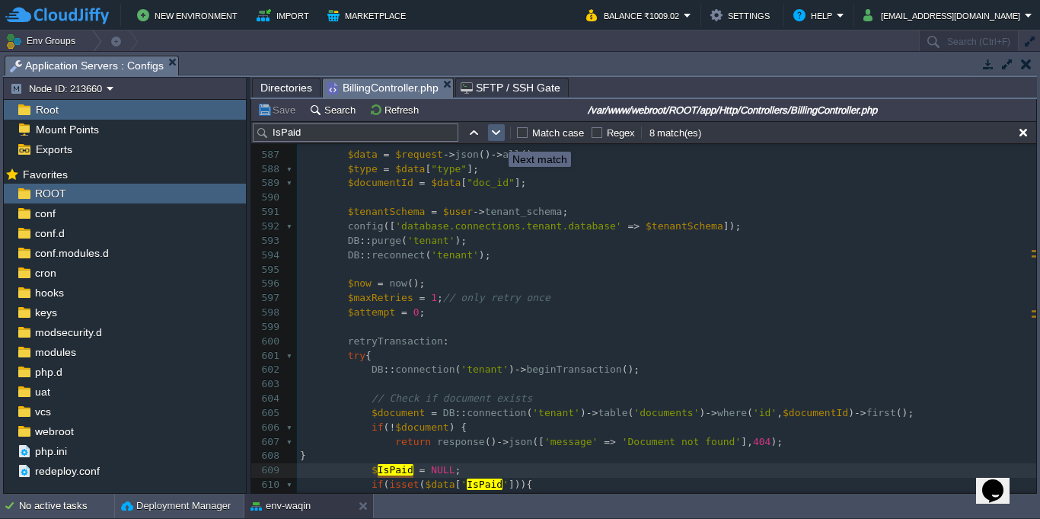
click at [499, 136] on button "button" at bounding box center [497, 133] width 14 height 14
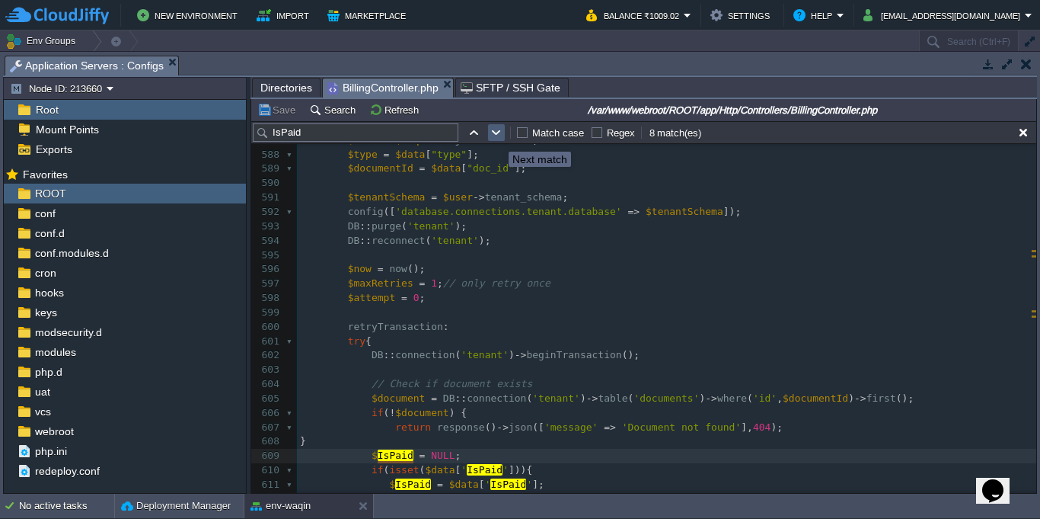
scroll to position [8468, 0]
click at [499, 136] on button "button" at bounding box center [497, 133] width 14 height 14
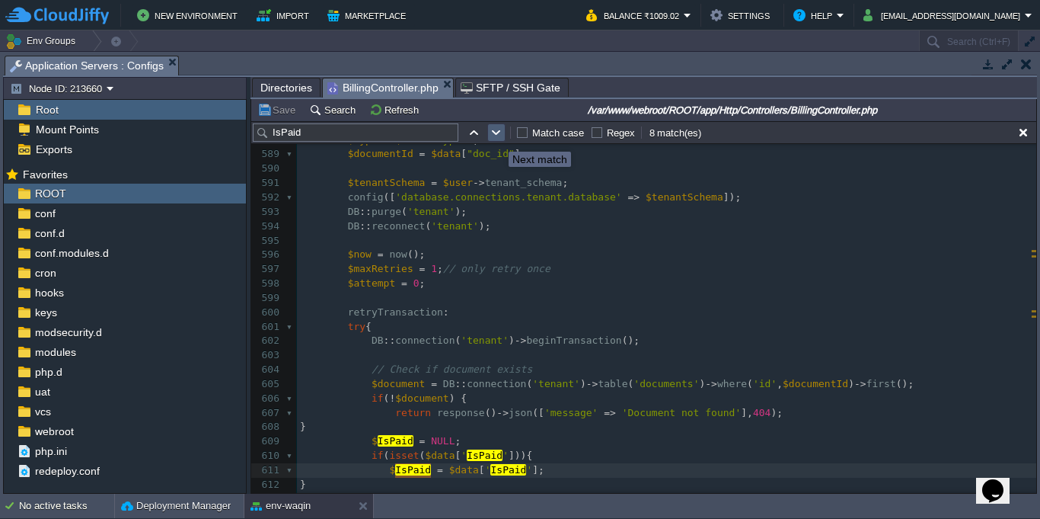
click at [499, 136] on button "button" at bounding box center [497, 133] width 14 height 14
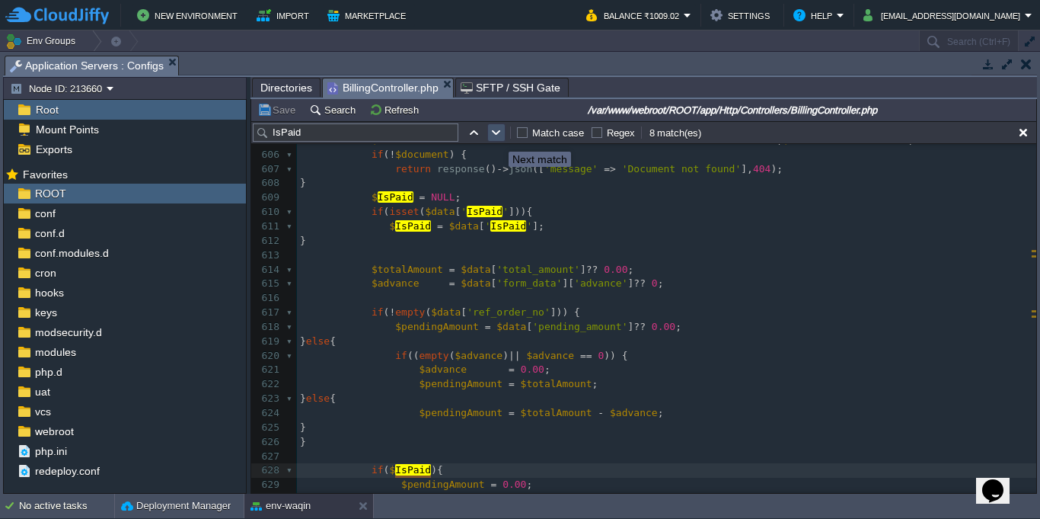
click at [499, 136] on button "button" at bounding box center [497, 133] width 14 height 14
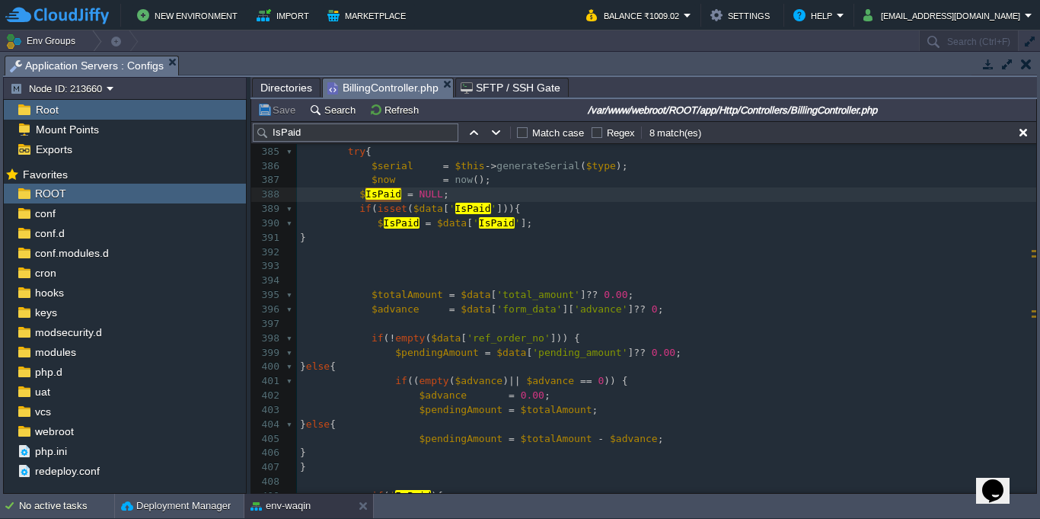
scroll to position [5983, 0]
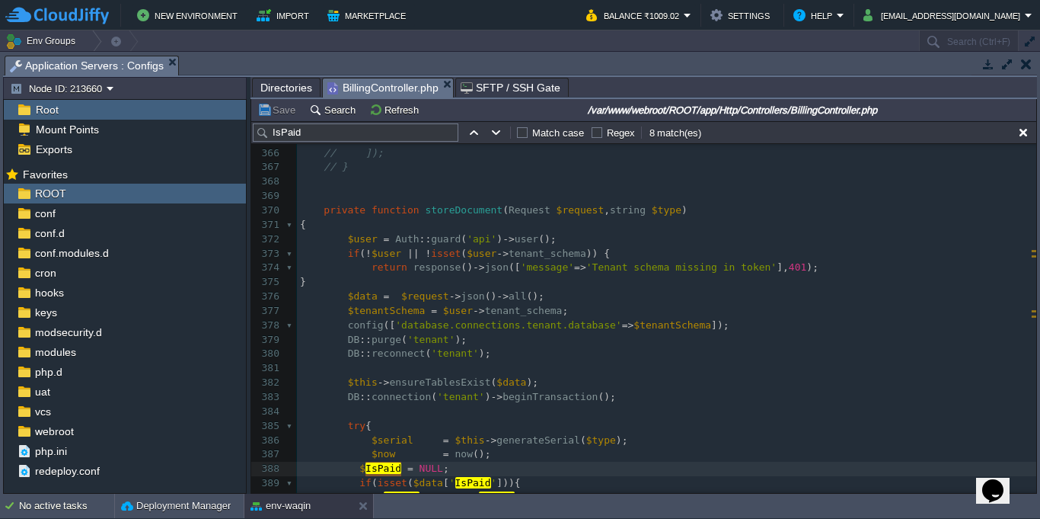
click at [464, 210] on div "xxxxxxxxxx 344 // $totalWebOrdersCount = 0; 345 // } 346 // $merged = $docs->me…" at bounding box center [667, 347] width 740 height 1034
type textarea "storeDocument"
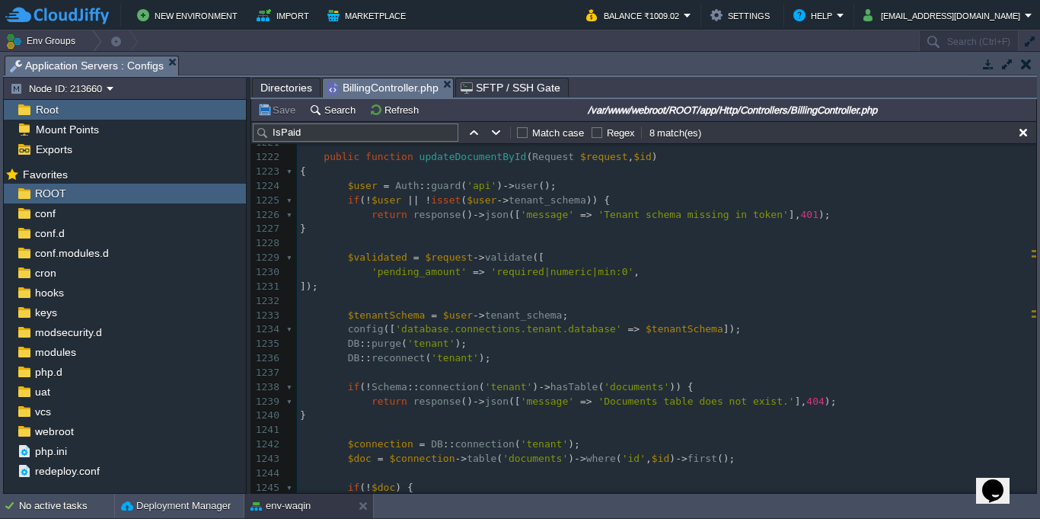
click at [433, 275] on div "xxxxxxxxxx if ( isset ( $data [ ' IsPaid ' ])) { 1207 'attachments' => $attachm…" at bounding box center [667, 279] width 740 height 689
type textarea "pending_amount"
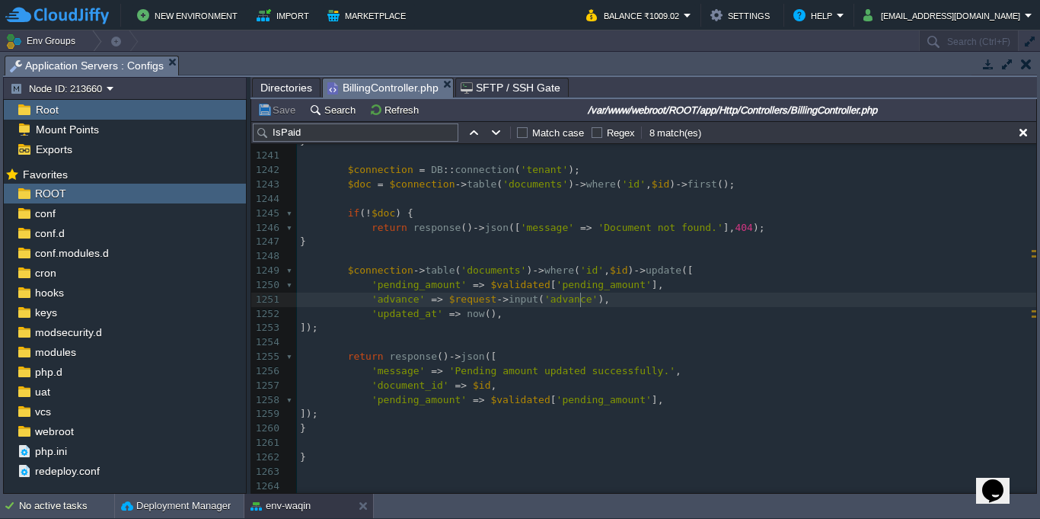
click at [579, 302] on span "'advance'" at bounding box center [571, 298] width 53 height 11
type textarea "advance"
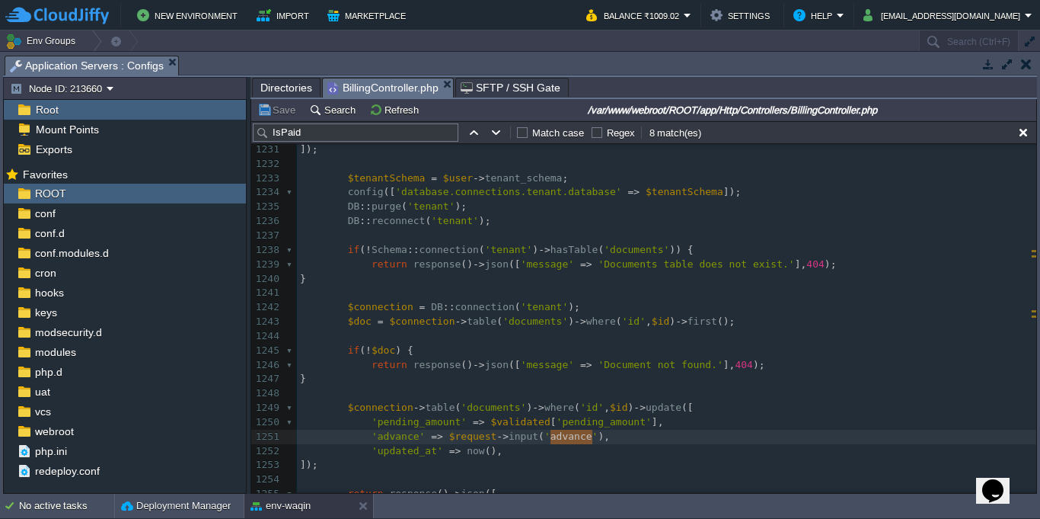
click at [450, 392] on pre "​" at bounding box center [667, 393] width 740 height 14
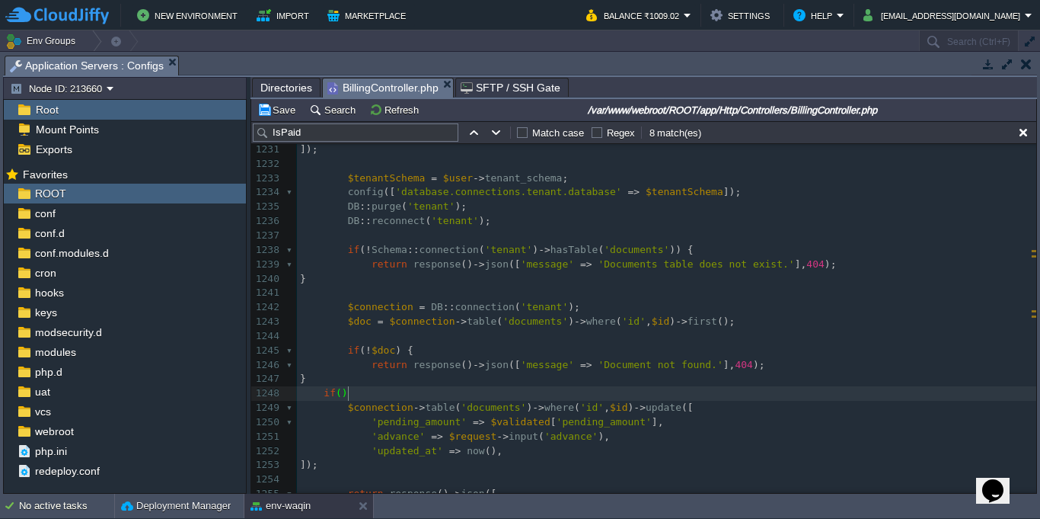
type textarea "if(){"
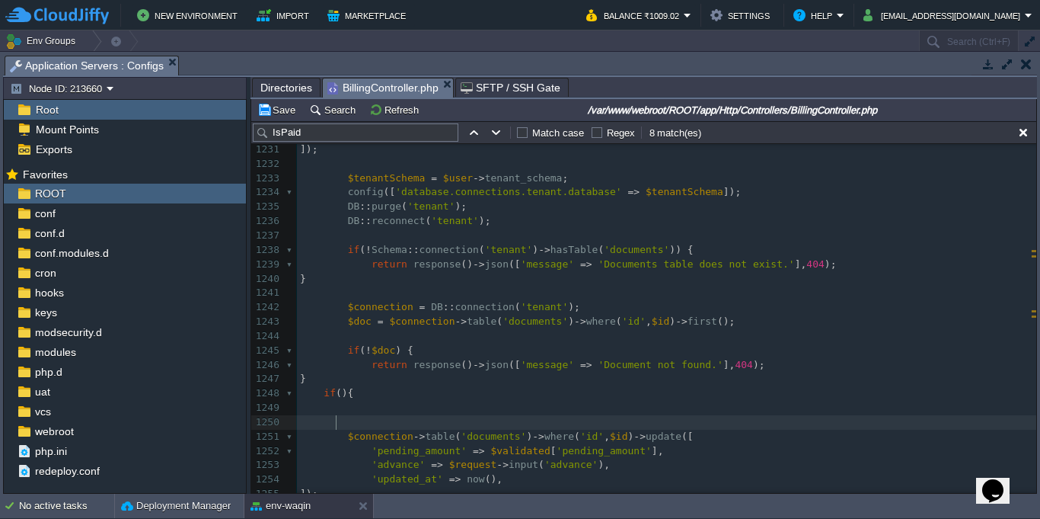
type textarea "}"
type textarea "$request->input('advance')"
drag, startPoint x: 448, startPoint y: 464, endPoint x: 602, endPoint y: 460, distance: 153.9
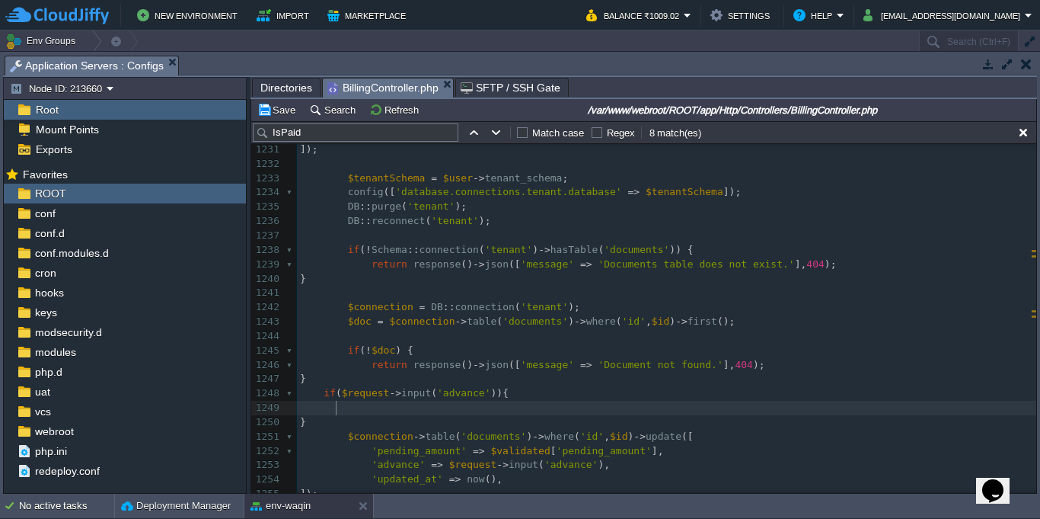
click at [375, 409] on pre at bounding box center [667, 408] width 740 height 14
type textarea "$adavance ="
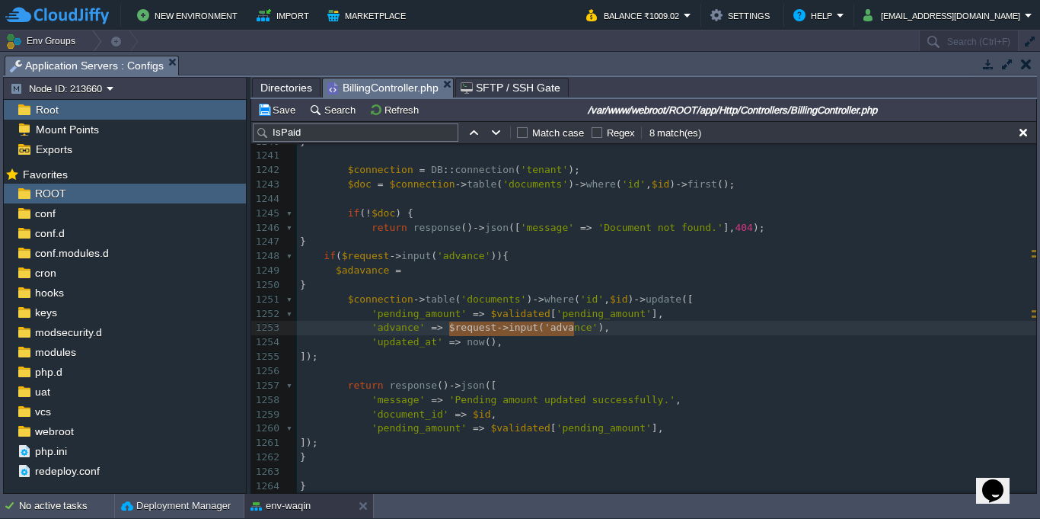
type textarea "$request->input('advance')"
drag, startPoint x: 451, startPoint y: 330, endPoint x: 579, endPoint y: 327, distance: 128.0
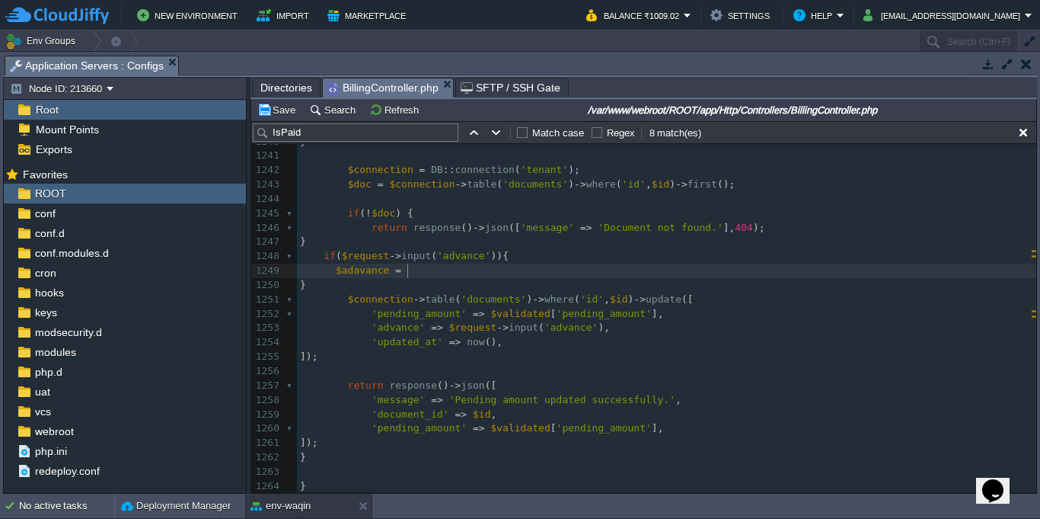
click at [455, 266] on pre "$adavance =" at bounding box center [667, 271] width 740 height 14
paste textarea ";"
type textarea ";"
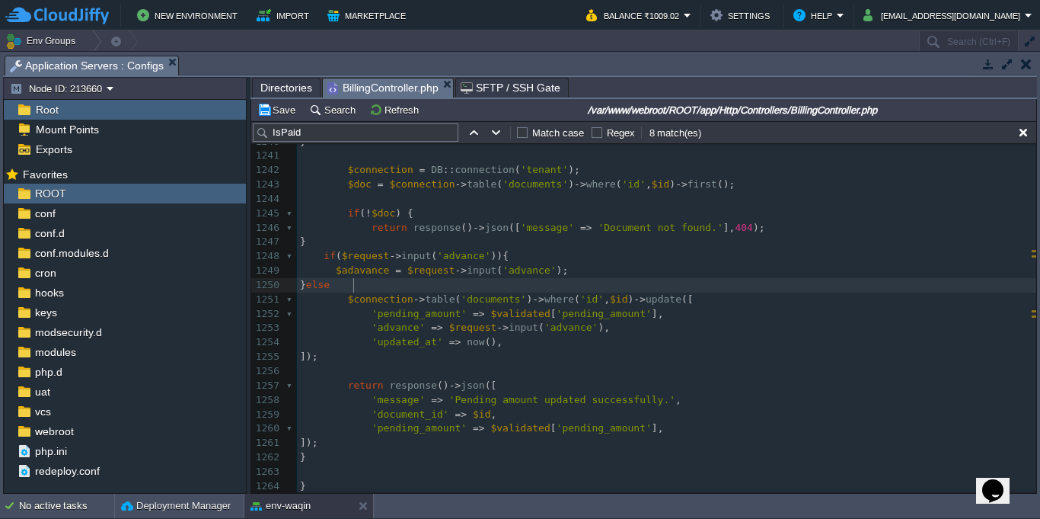
type textarea "else{"
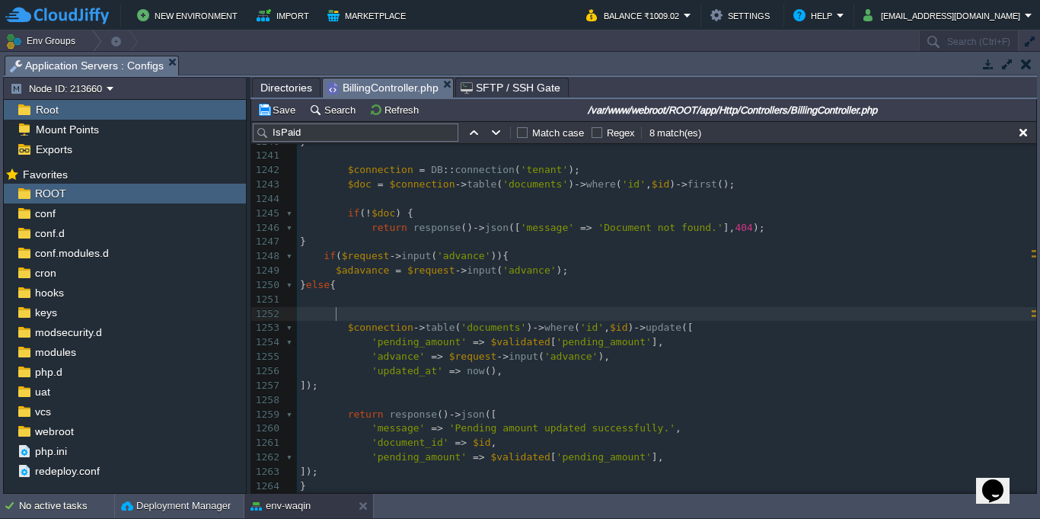
type textarea "}"
type textarea "$adavance ="
click at [395, 307] on pre "}" at bounding box center [667, 314] width 740 height 14
paste textarea "N"
type textarea "NULL;"
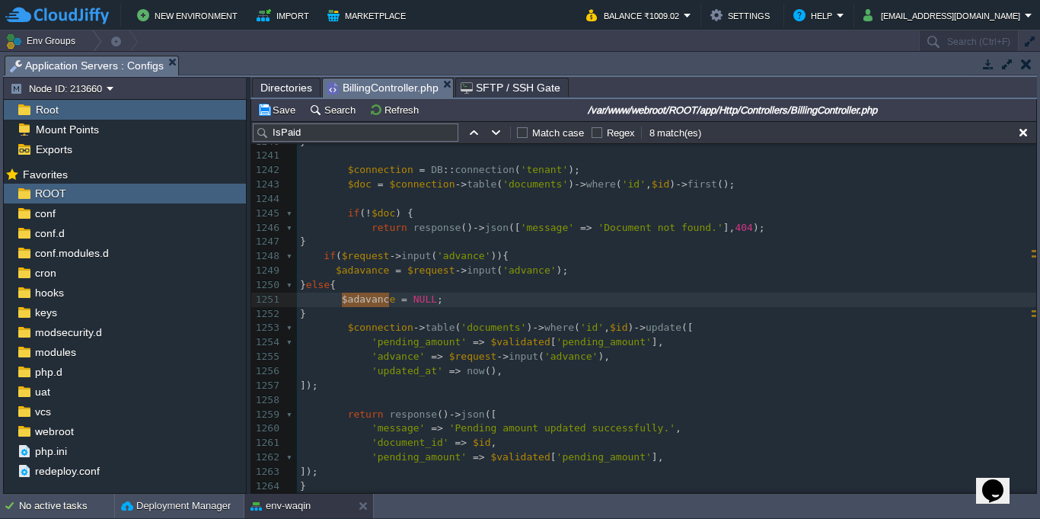
type textarea "$adavance"
drag, startPoint x: 341, startPoint y: 302, endPoint x: 395, endPoint y: 296, distance: 53.7
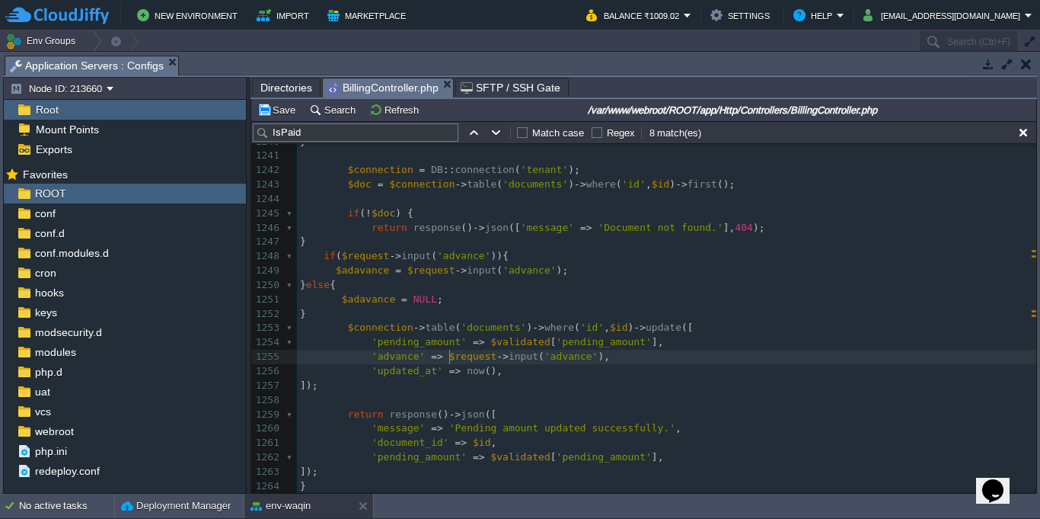
click at [451, 355] on div "xxxxxxxxxx if ( isset ( $data [ ' IsPaid ' ])) { 1219 return $pdf -> stream ( $…" at bounding box center [667, 263] width 740 height 861
drag, startPoint x: 451, startPoint y: 355, endPoint x: 596, endPoint y: 360, distance: 145.6
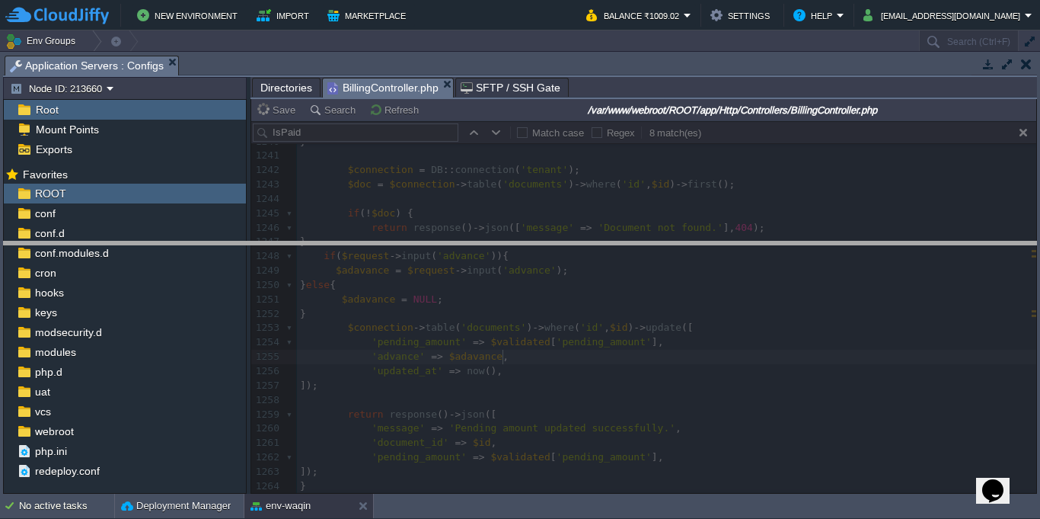
drag, startPoint x: 584, startPoint y: 62, endPoint x: 612, endPoint y: 282, distance: 221.2
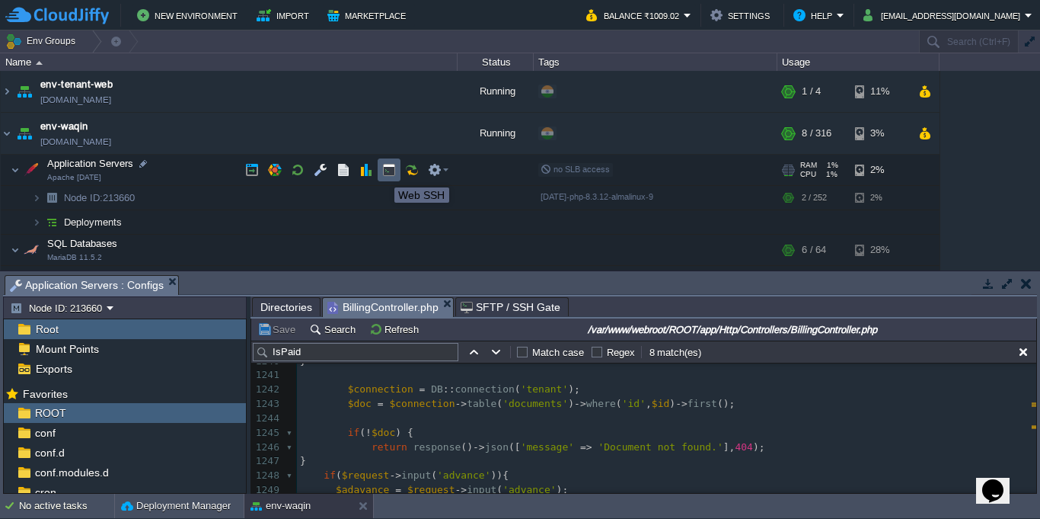
type textarea "$request->input('advance')"
click at [383, 164] on button "button" at bounding box center [389, 170] width 14 height 14
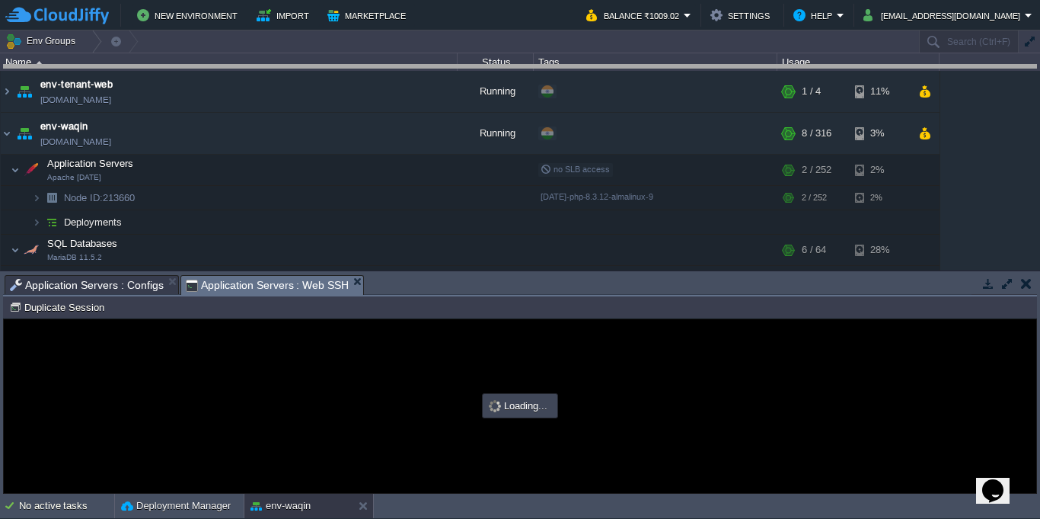
drag, startPoint x: 730, startPoint y: 289, endPoint x: 726, endPoint y: 79, distance: 210.3
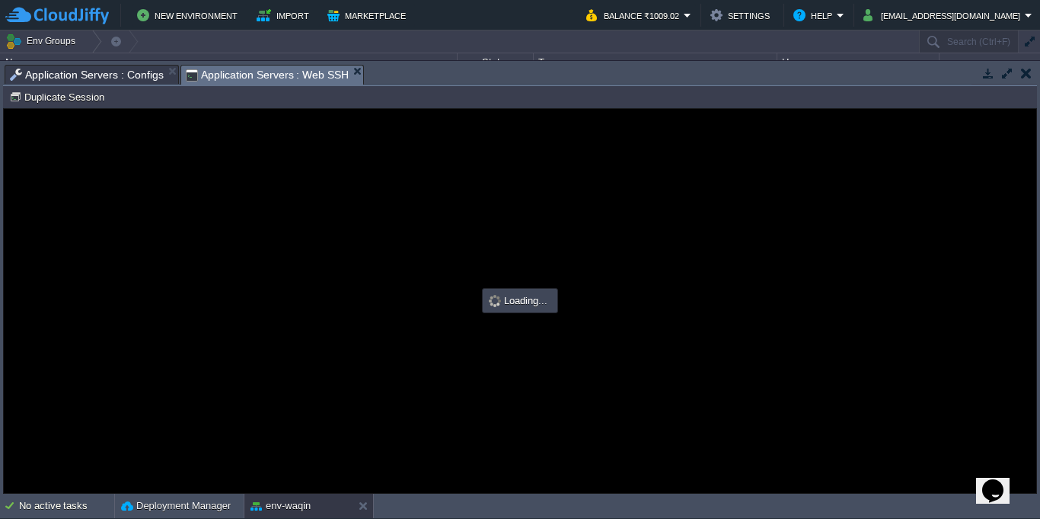
scroll to position [0, 0]
type input "#000000"
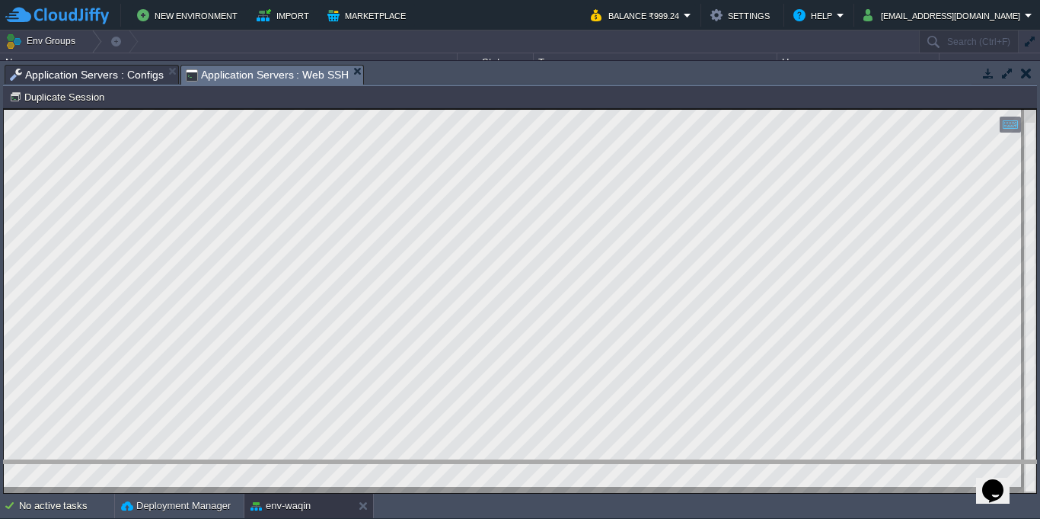
drag, startPoint x: 510, startPoint y: 69, endPoint x: 548, endPoint y: 491, distance: 423.8
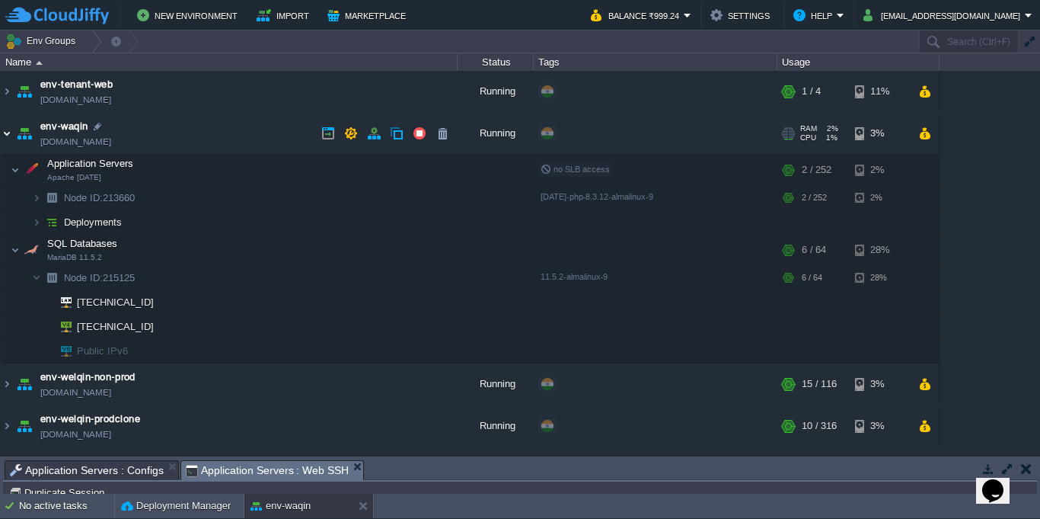
click at [1, 145] on img at bounding box center [7, 133] width 12 height 41
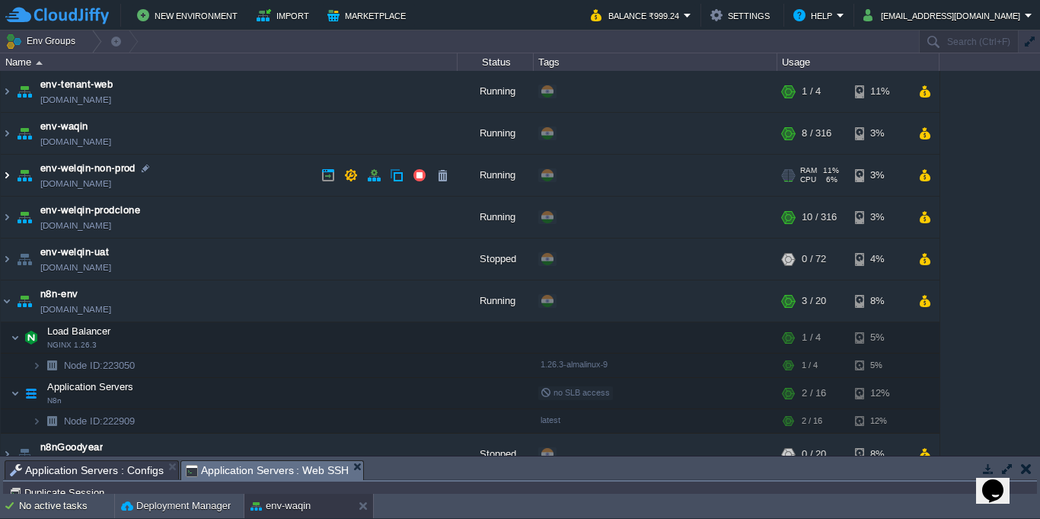
click at [5, 175] on img at bounding box center [7, 175] width 12 height 41
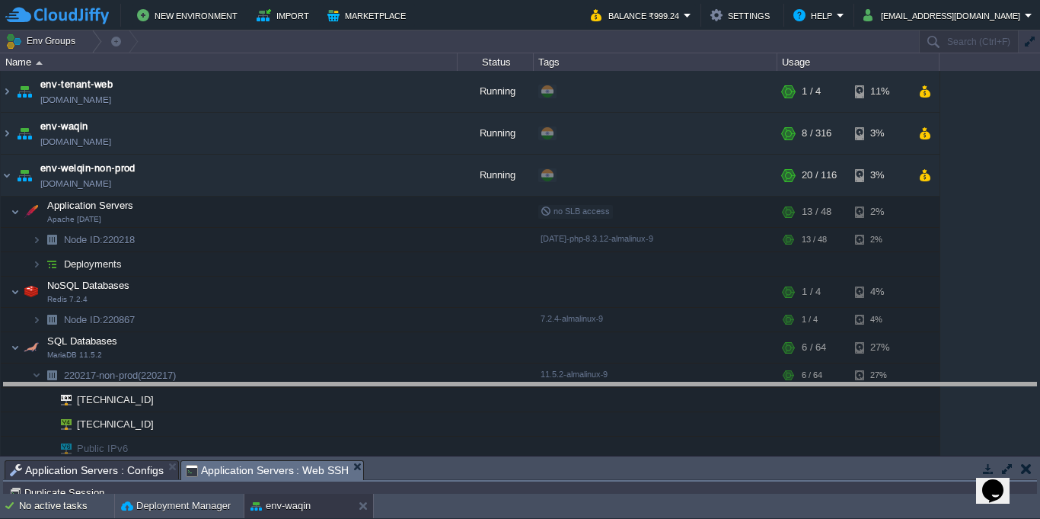
drag, startPoint x: 433, startPoint y: 465, endPoint x: 419, endPoint y: 354, distance: 111.3
